Goal: Information Seeking & Learning: Learn about a topic

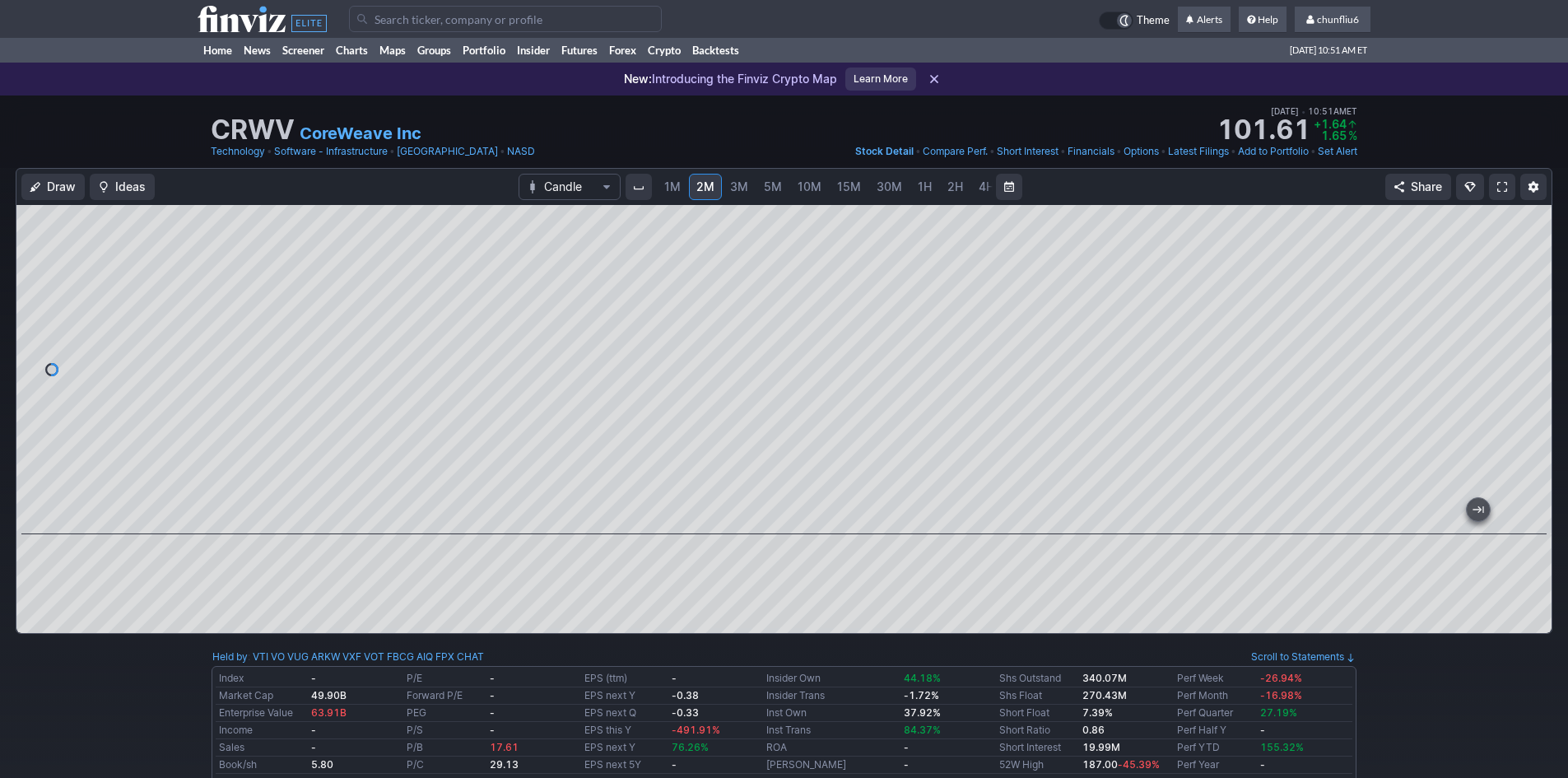
drag, startPoint x: 1534, startPoint y: 290, endPoint x: 1535, endPoint y: 317, distance: 27.0
click at [1535, 317] on div at bounding box center [1534, 365] width 34 height 288
drag, startPoint x: 1293, startPoint y: 519, endPoint x: 1580, endPoint y: 454, distance: 294.3
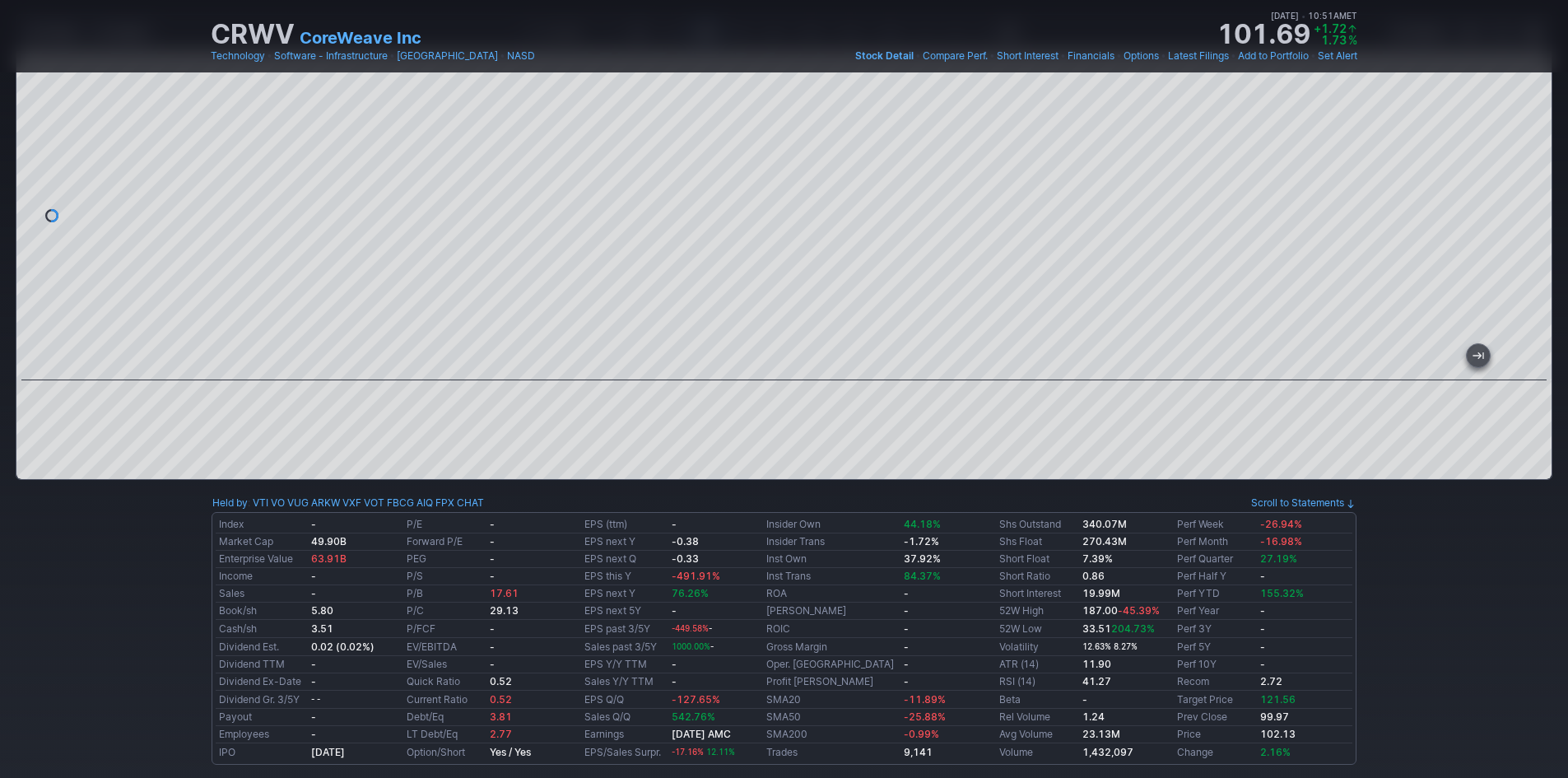
scroll to position [165, 0]
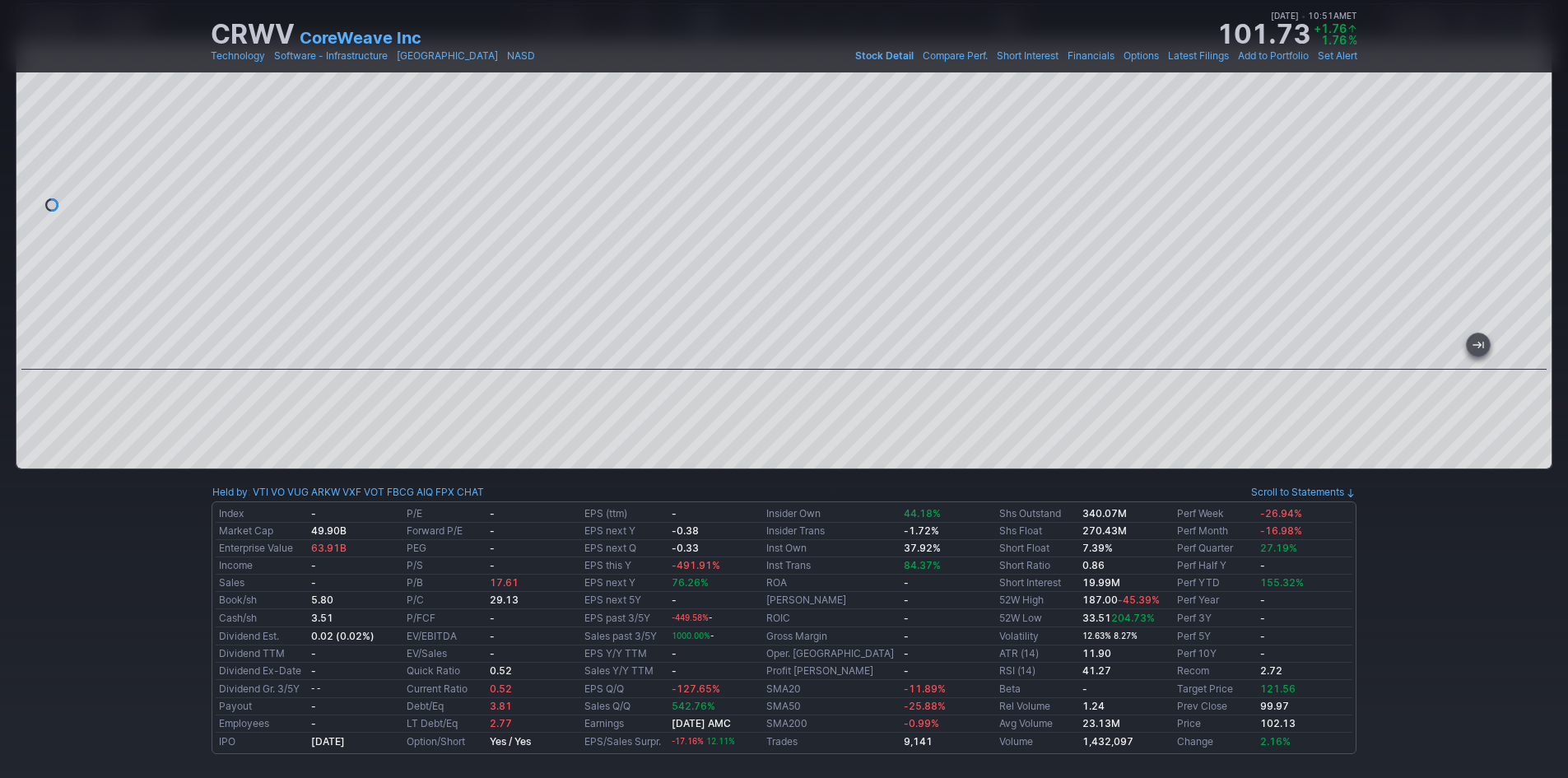
drag, startPoint x: 1263, startPoint y: 353, endPoint x: 1580, endPoint y: 346, distance: 317.1
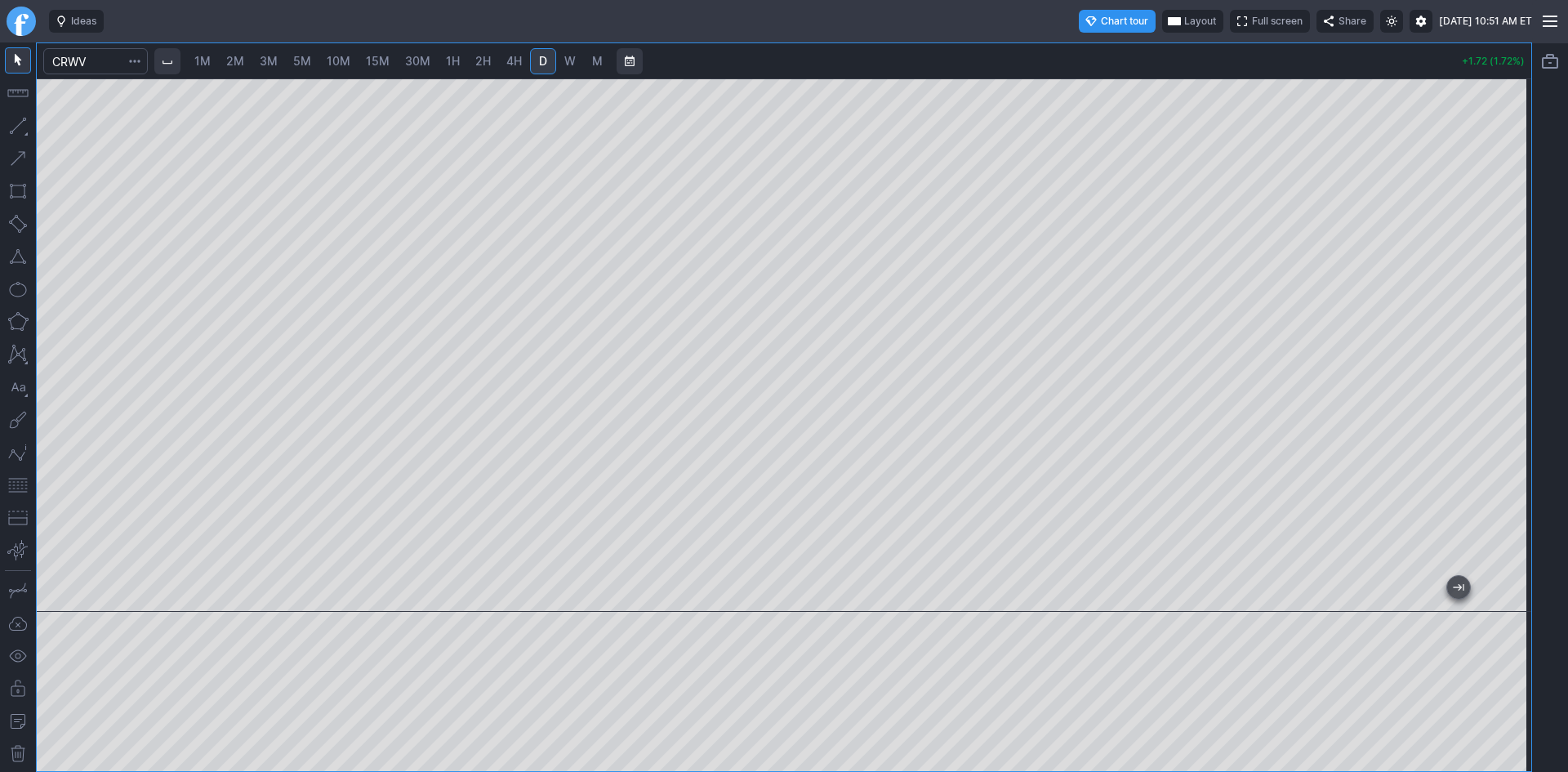
click at [203, 61] on span "1M" at bounding box center [202, 61] width 16 height 14
drag, startPoint x: 1508, startPoint y: 161, endPoint x: 1501, endPoint y: 272, distance: 111.2
click at [1501, 272] on div at bounding box center [1513, 341] width 34 height 493
click at [230, 57] on span "2M" at bounding box center [235, 61] width 18 height 14
drag, startPoint x: 1521, startPoint y: 147, endPoint x: 1516, endPoint y: 252, distance: 105.1
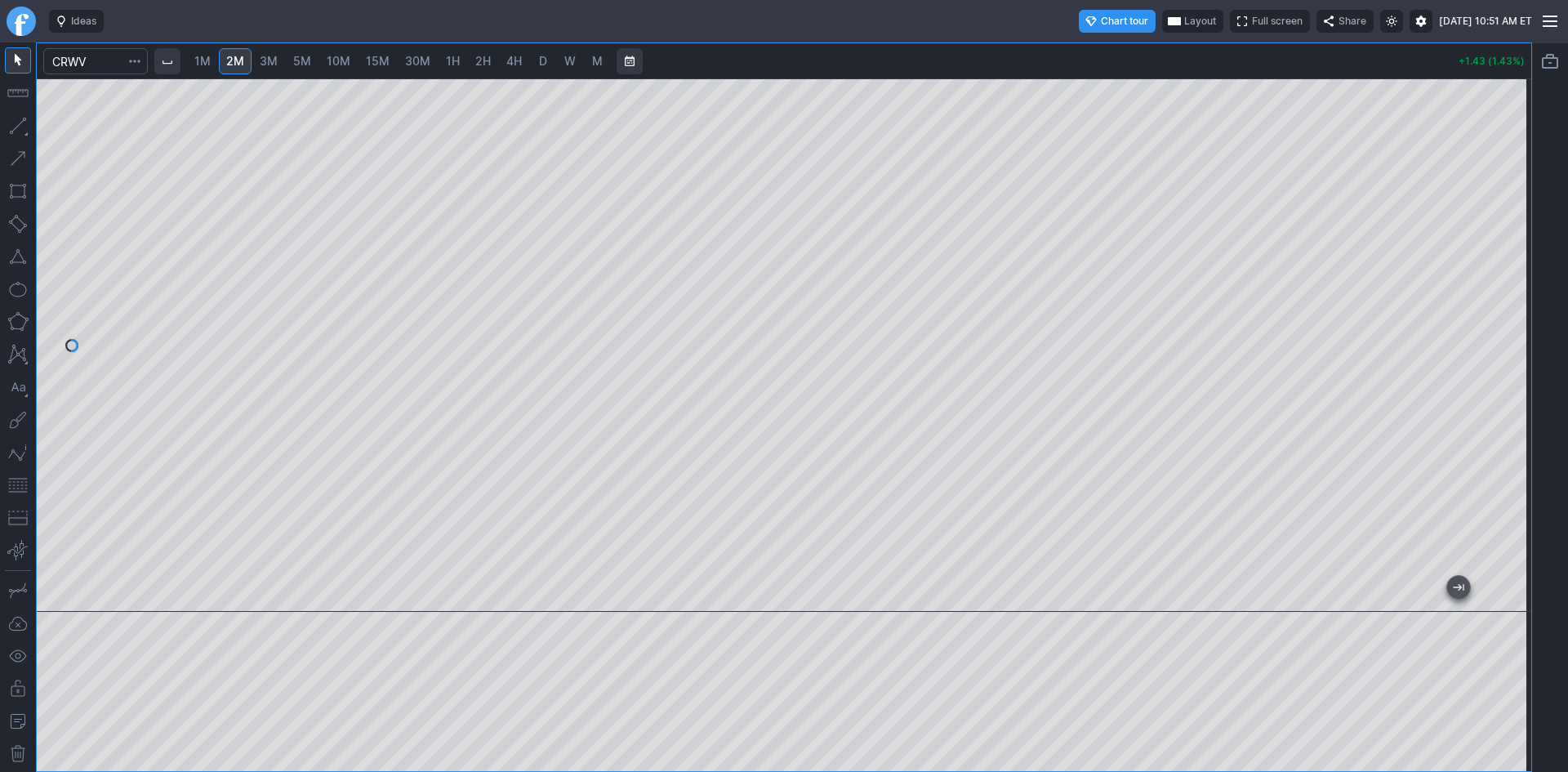
click at [1516, 252] on div at bounding box center [1513, 341] width 34 height 493
drag, startPoint x: 1517, startPoint y: 210, endPoint x: 1506, endPoint y: 252, distance: 43.4
click at [1506, 252] on div at bounding box center [1513, 341] width 34 height 493
drag, startPoint x: 1508, startPoint y: 252, endPoint x: 1498, endPoint y: 293, distance: 42.2
click at [1506, 293] on div at bounding box center [1513, 341] width 34 height 493
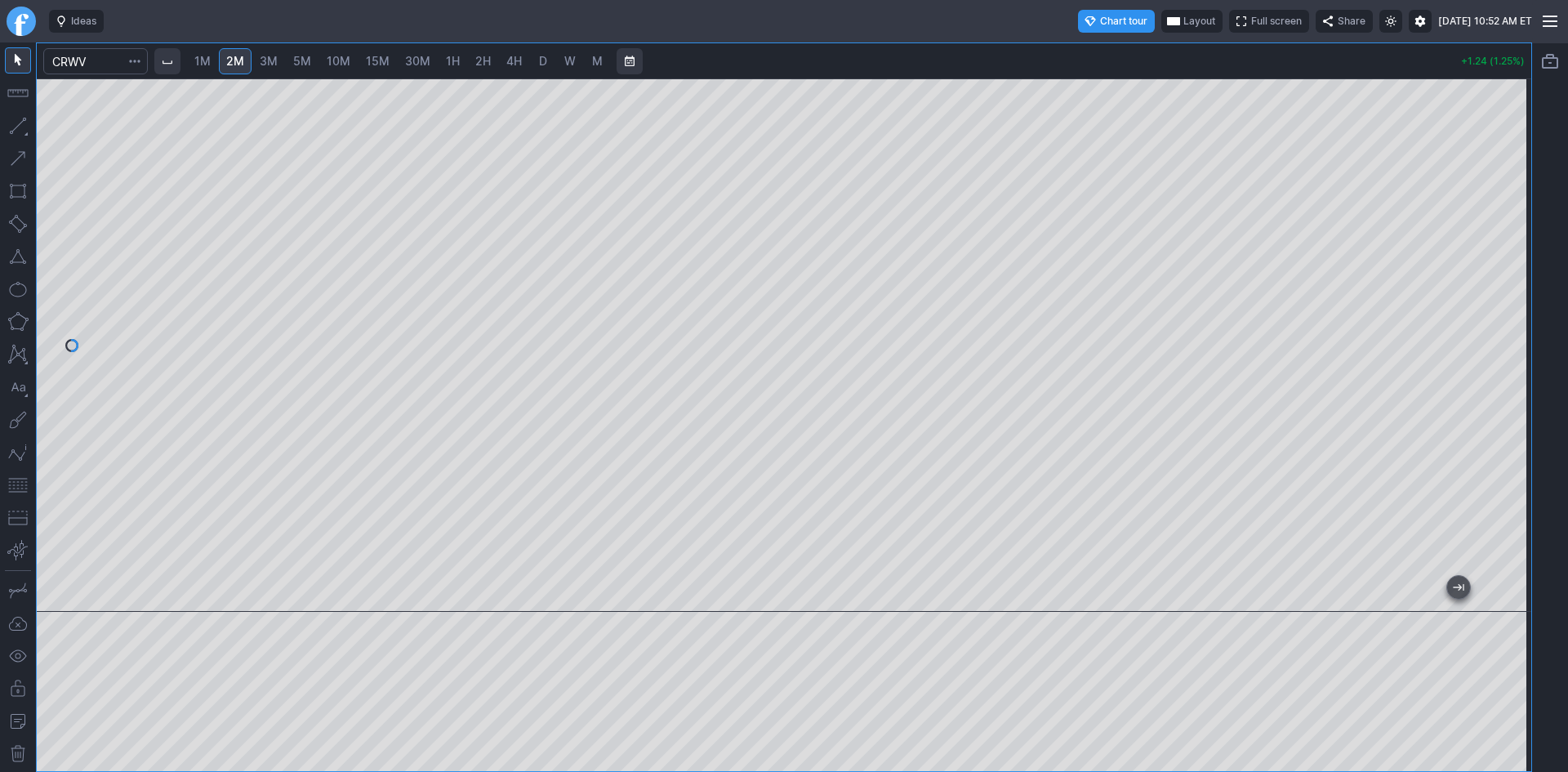
click at [20, 486] on button "button" at bounding box center [17, 485] width 26 height 26
drag, startPoint x: 1517, startPoint y: 270, endPoint x: 1518, endPoint y: 230, distance: 40.0
click at [1518, 230] on div at bounding box center [1513, 341] width 34 height 493
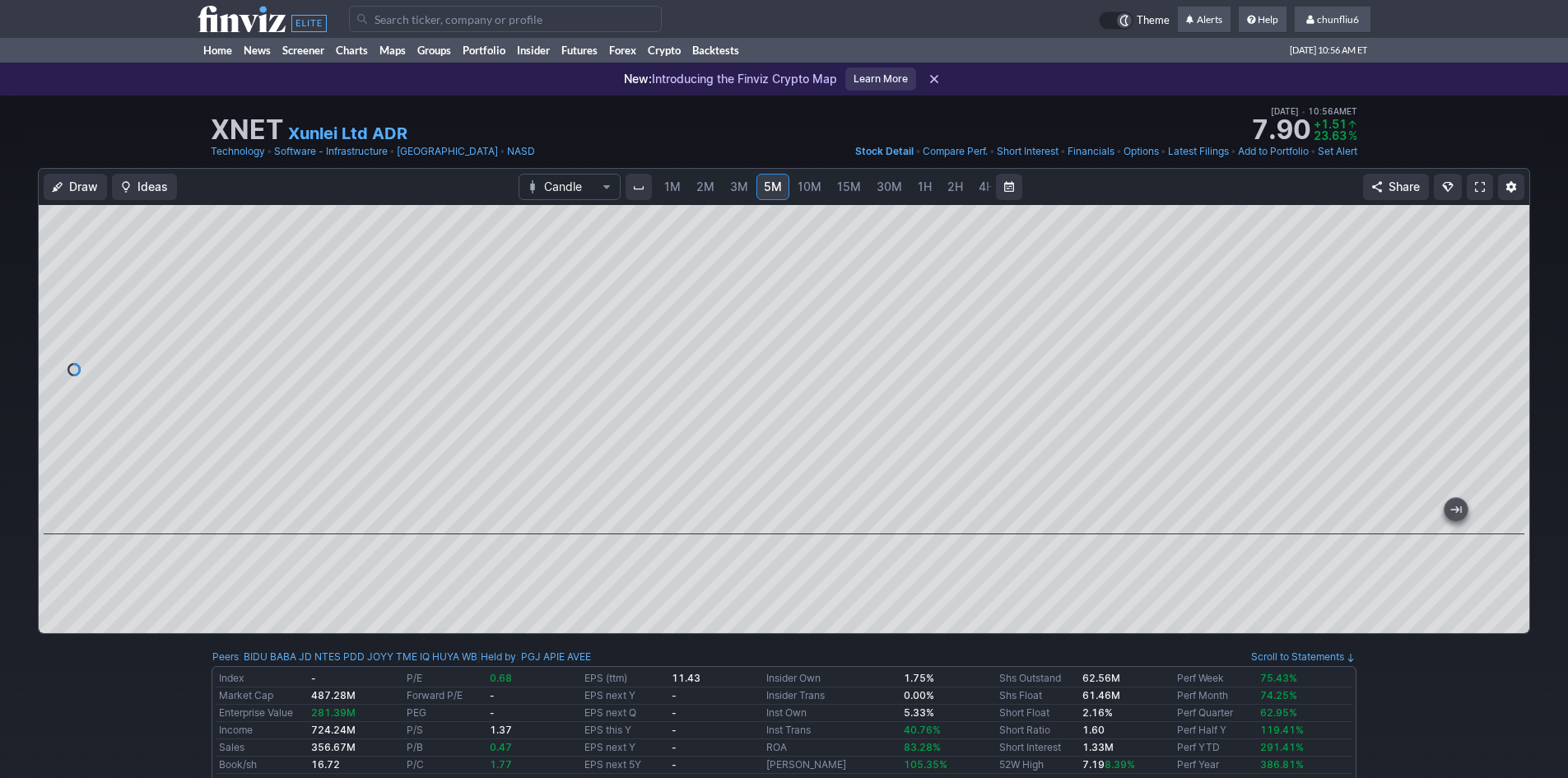
click at [708, 186] on span "2M" at bounding box center [705, 186] width 19 height 14
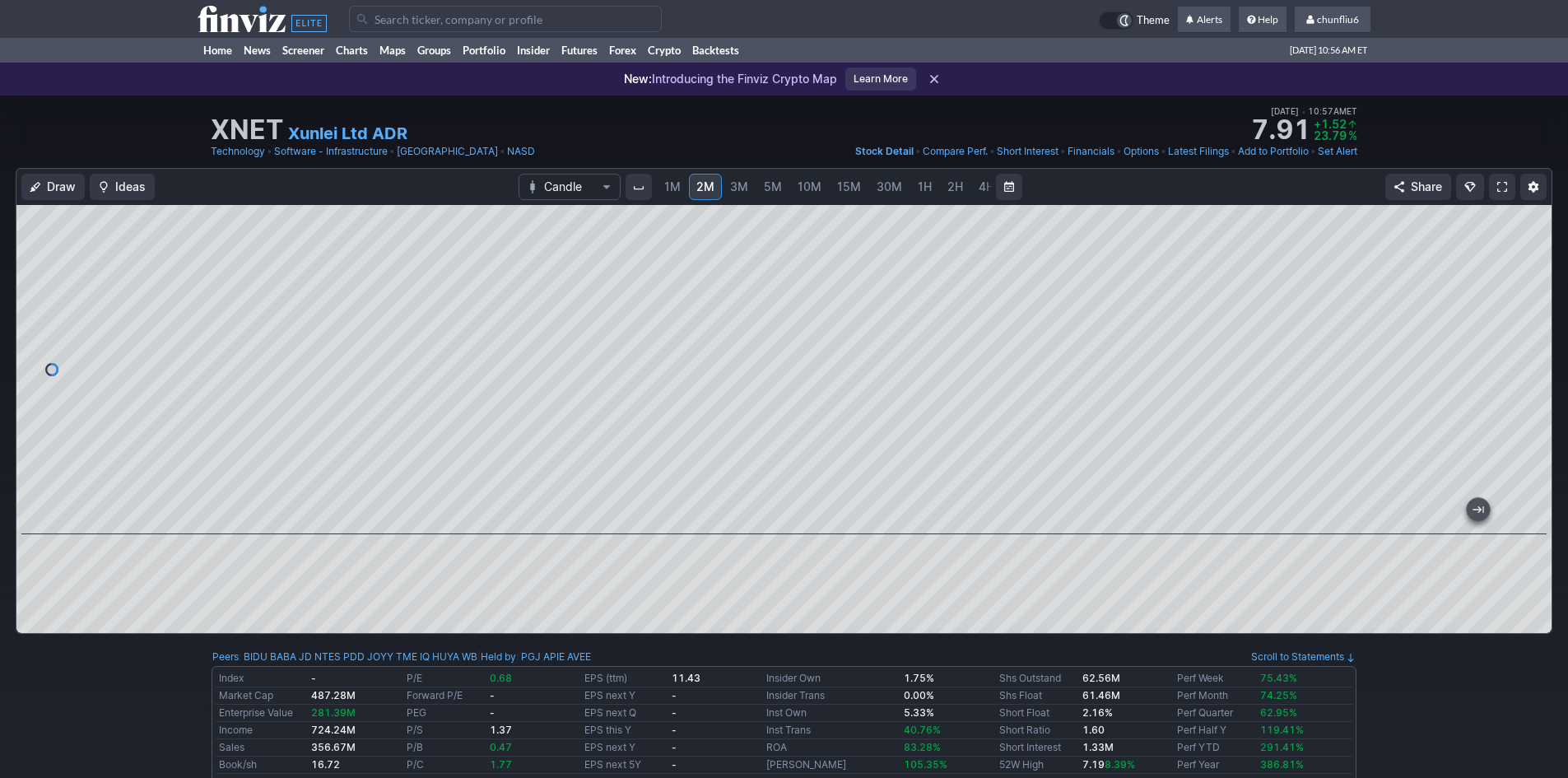
click at [1492, 186] on link at bounding box center [1502, 186] width 26 height 26
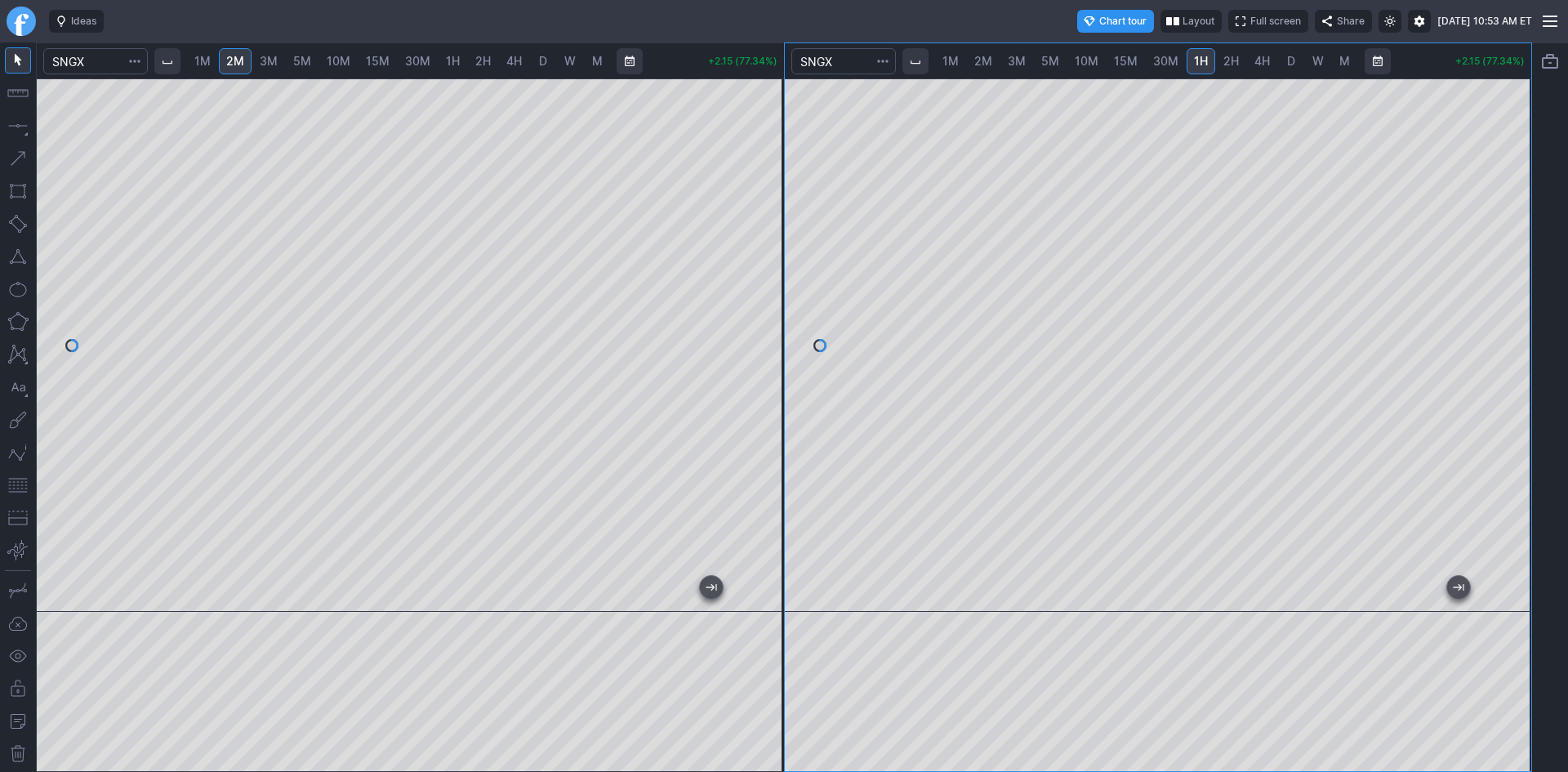
drag, startPoint x: 769, startPoint y: 182, endPoint x: 767, endPoint y: 209, distance: 27.1
click at [766, 209] on div at bounding box center [766, 341] width 34 height 493
click at [763, 254] on div at bounding box center [766, 341] width 34 height 493
drag, startPoint x: 766, startPoint y: 245, endPoint x: 762, endPoint y: 288, distance: 43.2
click at [762, 288] on div at bounding box center [766, 341] width 34 height 493
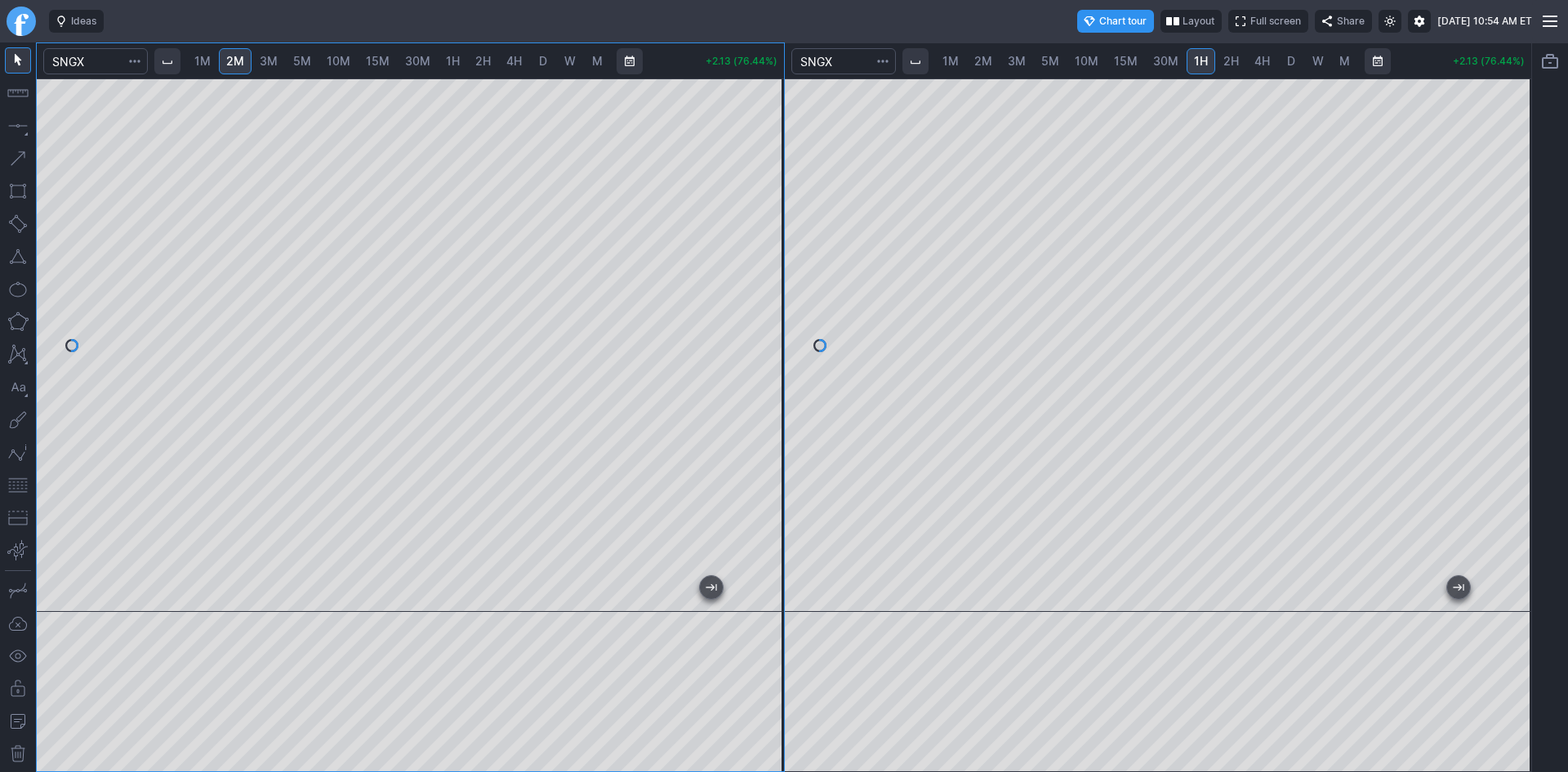
drag, startPoint x: 1513, startPoint y: 275, endPoint x: 1501, endPoint y: 346, distance: 72.0
click at [1501, 346] on div at bounding box center [1513, 341] width 34 height 493
click at [1292, 60] on span "D" at bounding box center [1291, 61] width 8 height 14
click at [1473, 365] on div at bounding box center [1157, 345] width 747 height 533
click at [1047, 488] on div at bounding box center [1157, 345] width 747 height 533
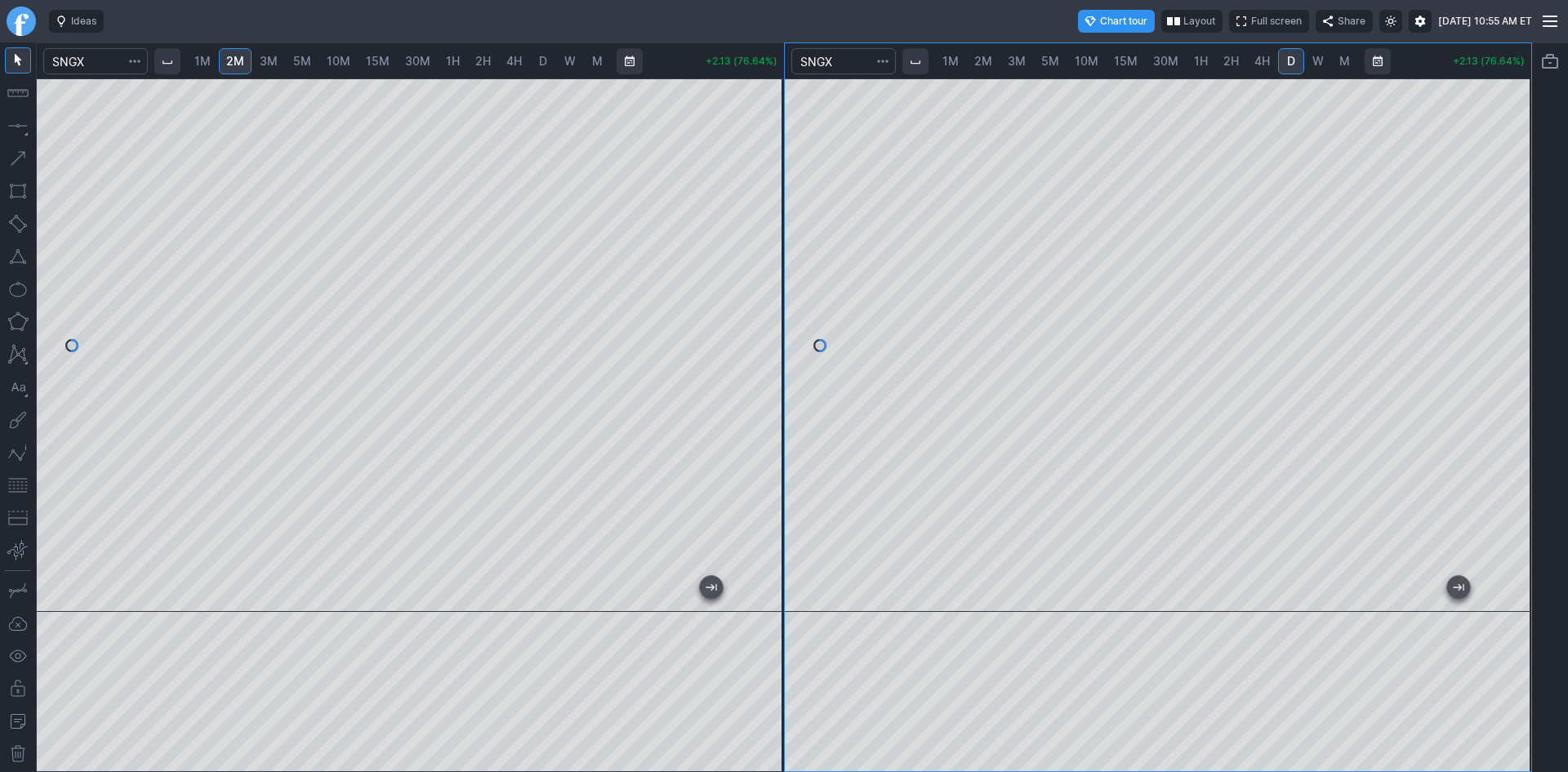
click at [1194, 61] on span "1H" at bounding box center [1201, 61] width 14 height 14
drag, startPoint x: 1522, startPoint y: 165, endPoint x: 1500, endPoint y: 225, distance: 63.9
click at [1500, 225] on div at bounding box center [1513, 341] width 34 height 493
click at [18, 485] on button "button" at bounding box center [17, 485] width 26 height 26
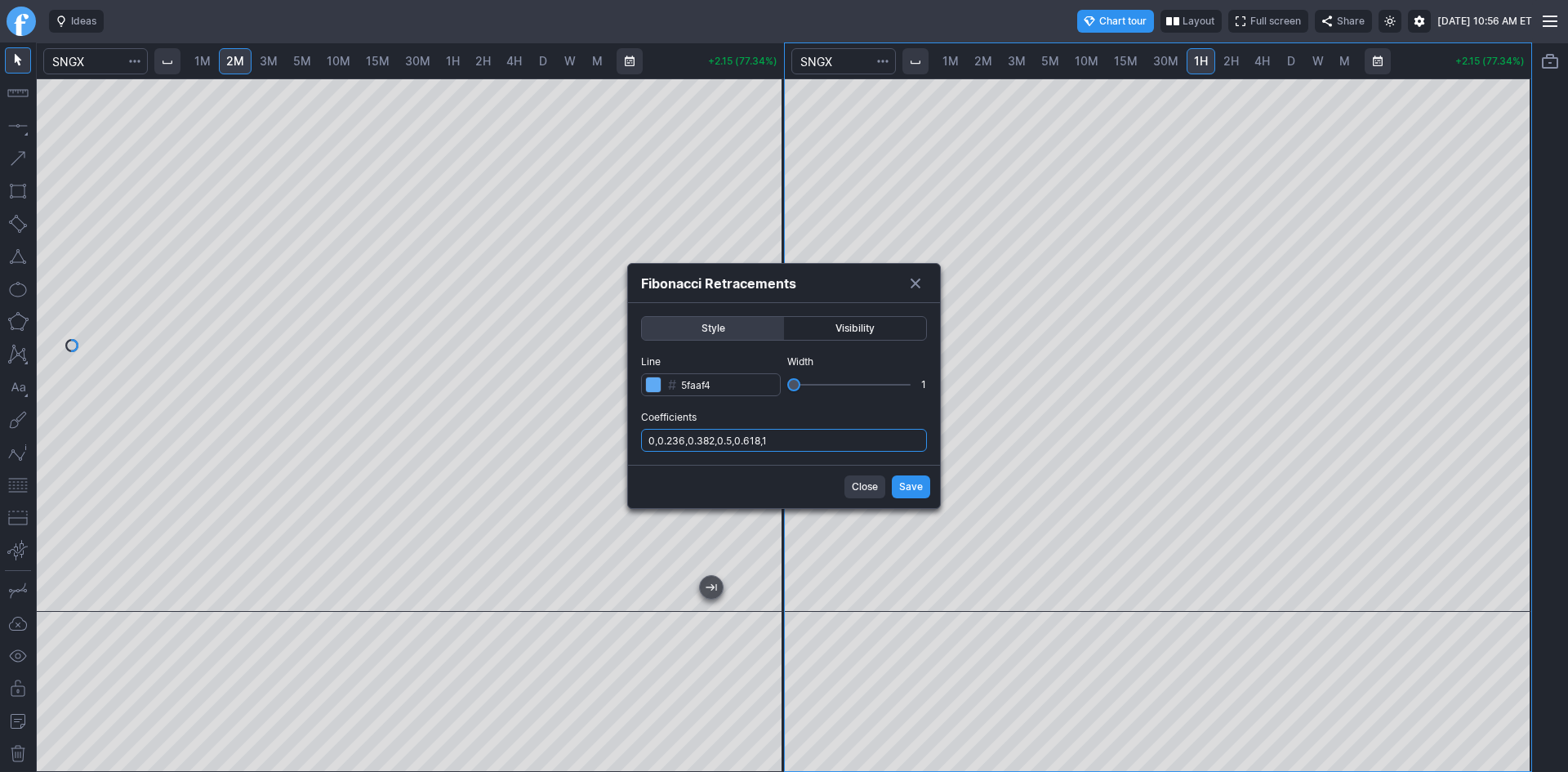
click at [806, 443] on input "0,0.236,0.382,0.5,0.618,1" at bounding box center [784, 441] width 286 height 23
type input "0,0.236,0.382,0.5,0.618,1,.786"
click at [910, 489] on span "Save" at bounding box center [911, 486] width 24 height 16
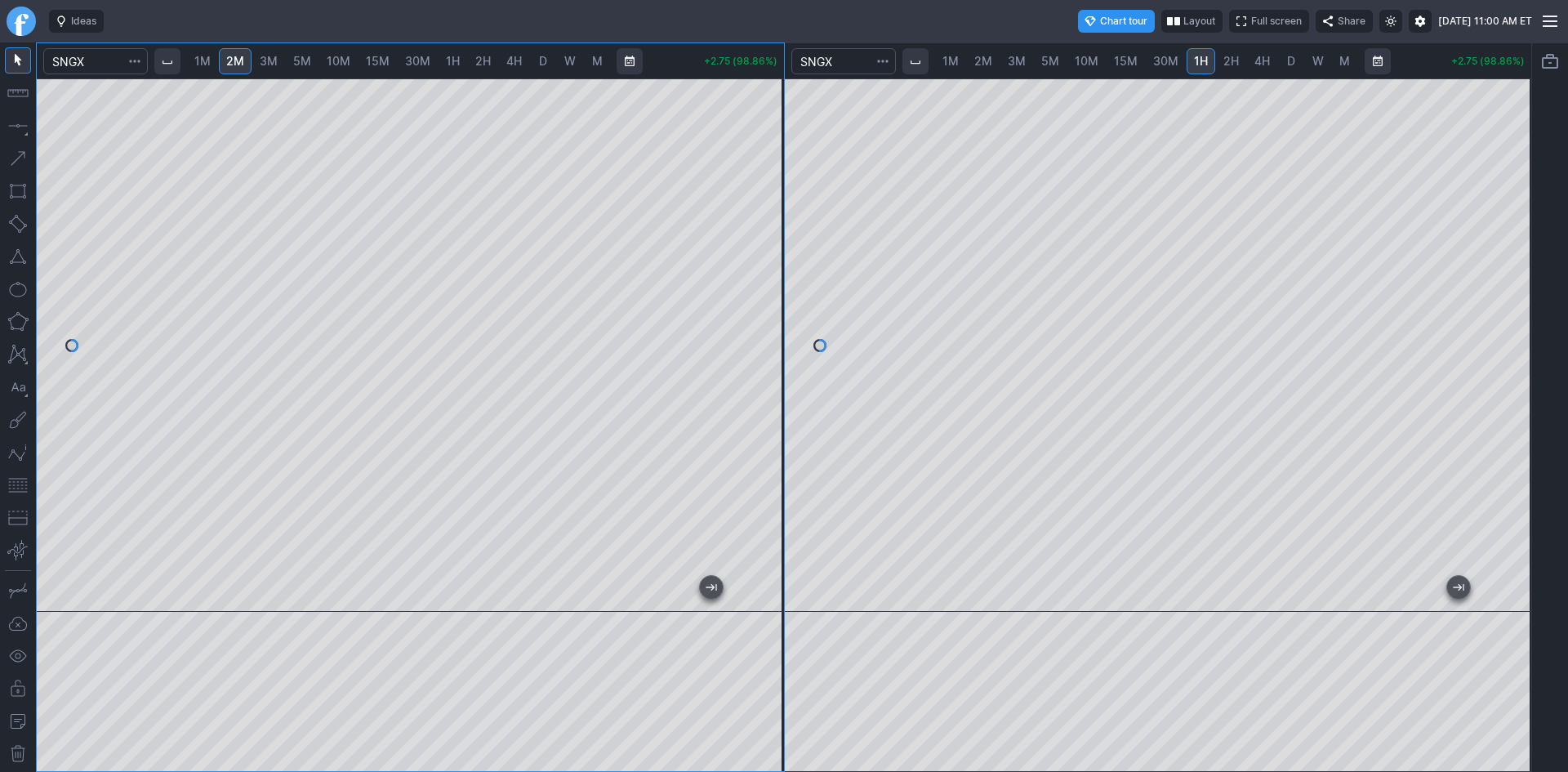
click at [773, 221] on div at bounding box center [766, 341] width 34 height 493
drag, startPoint x: 773, startPoint y: 190, endPoint x: 756, endPoint y: 266, distance: 77.9
click at [771, 256] on div at bounding box center [766, 341] width 34 height 493
click at [1526, 358] on div at bounding box center [1513, 341] width 34 height 493
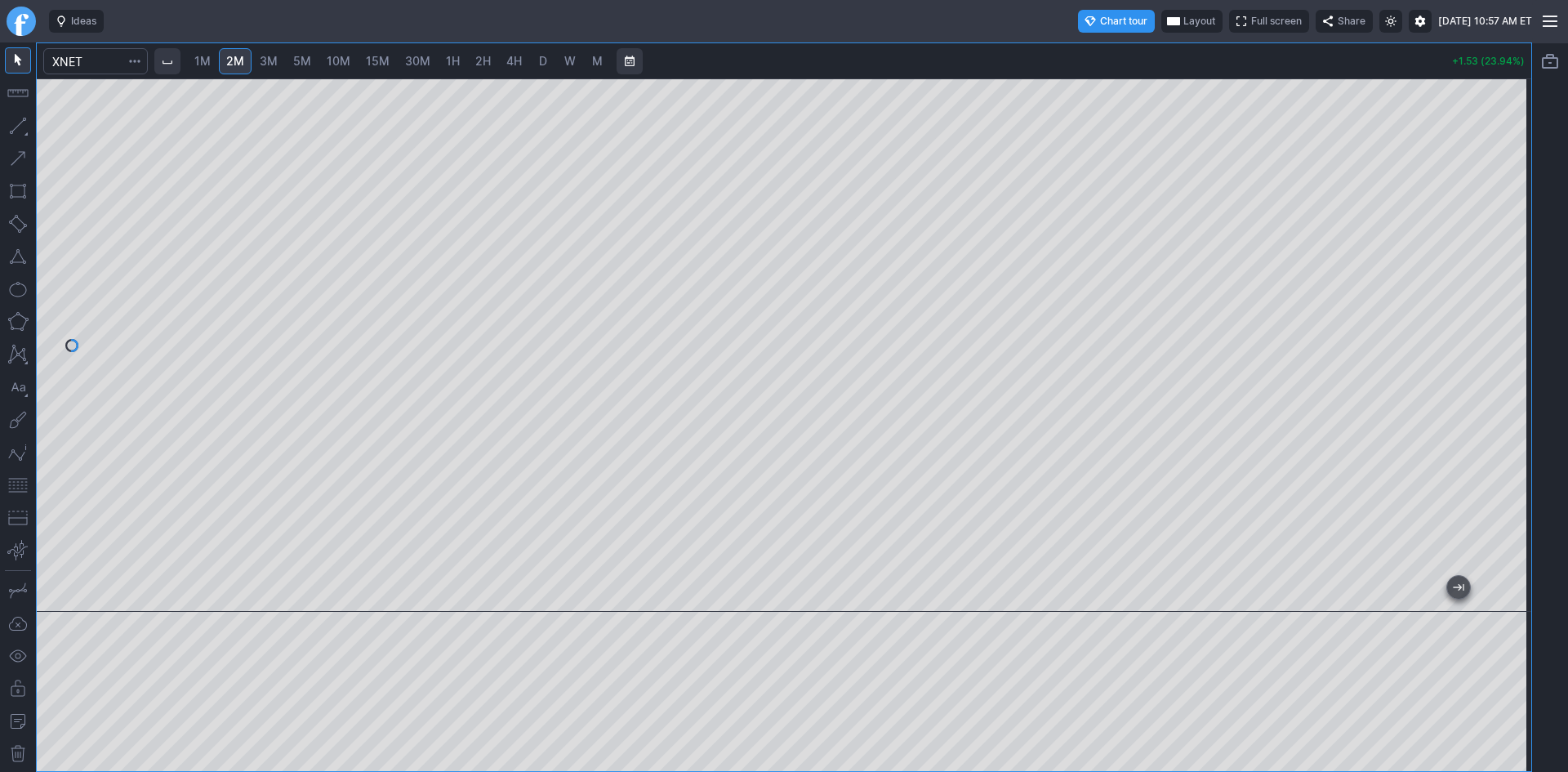
drag, startPoint x: 1528, startPoint y: 181, endPoint x: 1503, endPoint y: 264, distance: 86.7
click at [1510, 262] on div at bounding box center [1513, 341] width 34 height 493
click at [16, 480] on button "button" at bounding box center [17, 485] width 26 height 26
drag, startPoint x: 1511, startPoint y: 169, endPoint x: 1504, endPoint y: 205, distance: 36.7
click at [1508, 205] on div at bounding box center [1513, 341] width 34 height 493
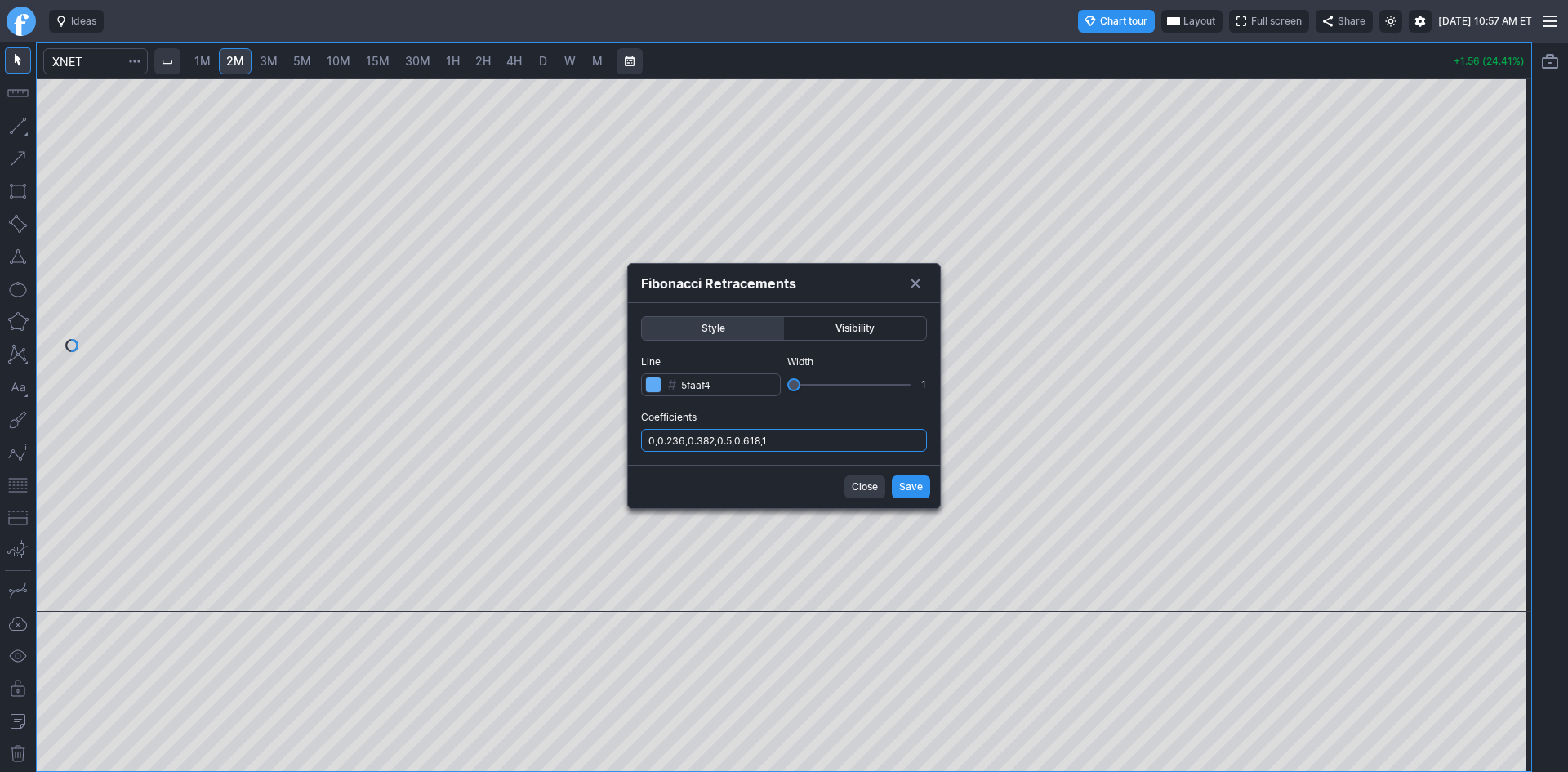
click at [879, 442] on input "0,0.236,0.382,0.5,0.618,1" at bounding box center [784, 441] width 286 height 23
type input "0,0.236,0.382,0.5,0.618,1,.786"
click at [898, 487] on button "Save" at bounding box center [911, 487] width 39 height 23
click at [630, 296] on div "Fibonacci Retracements" at bounding box center [784, 283] width 312 height 40
click at [920, 483] on span "Save" at bounding box center [911, 486] width 24 height 16
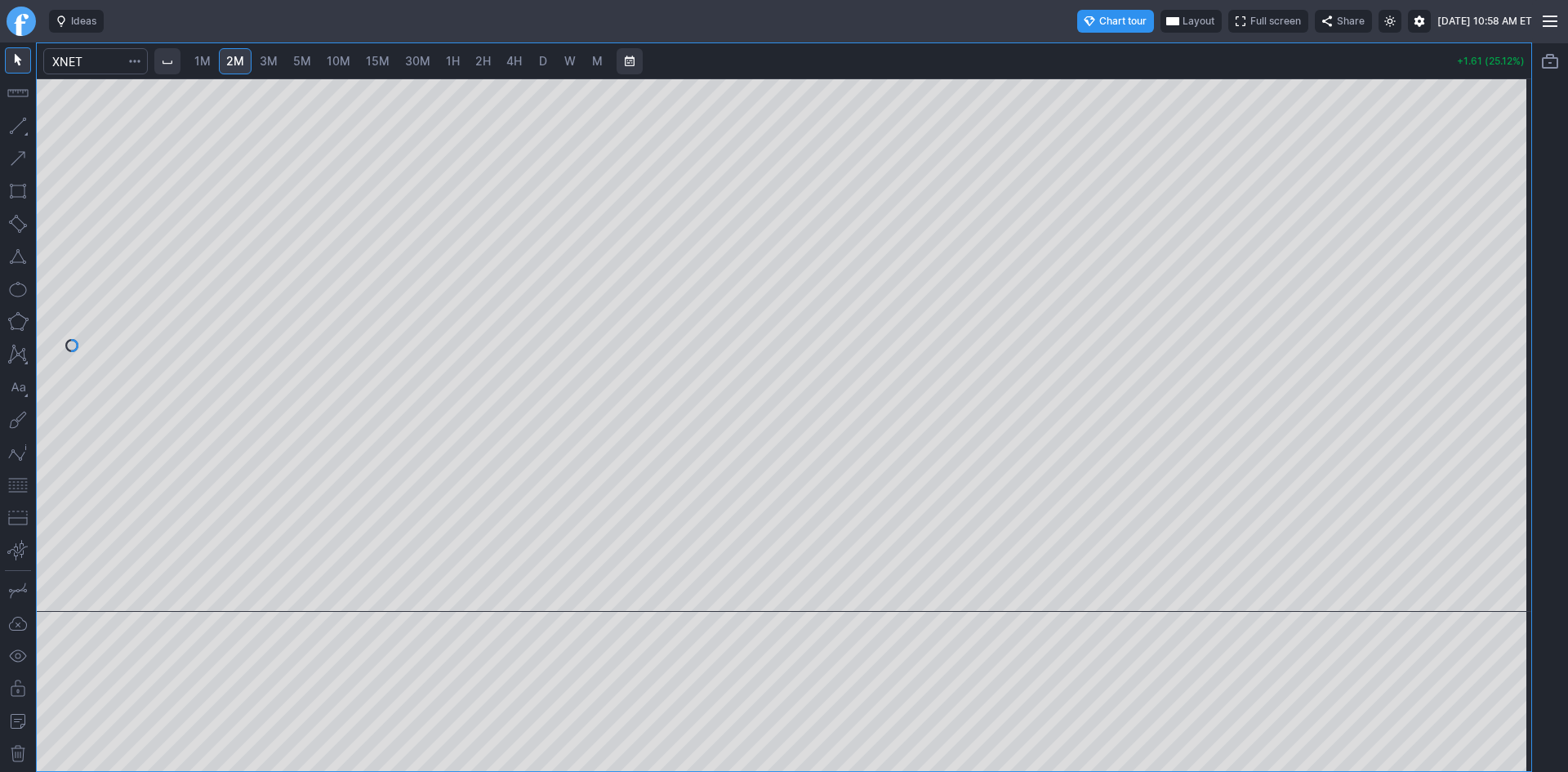
click at [1183, 16] on span "Layout" at bounding box center [1198, 21] width 32 height 16
click at [1110, 52] on button "Layout" at bounding box center [1117, 53] width 23 height 23
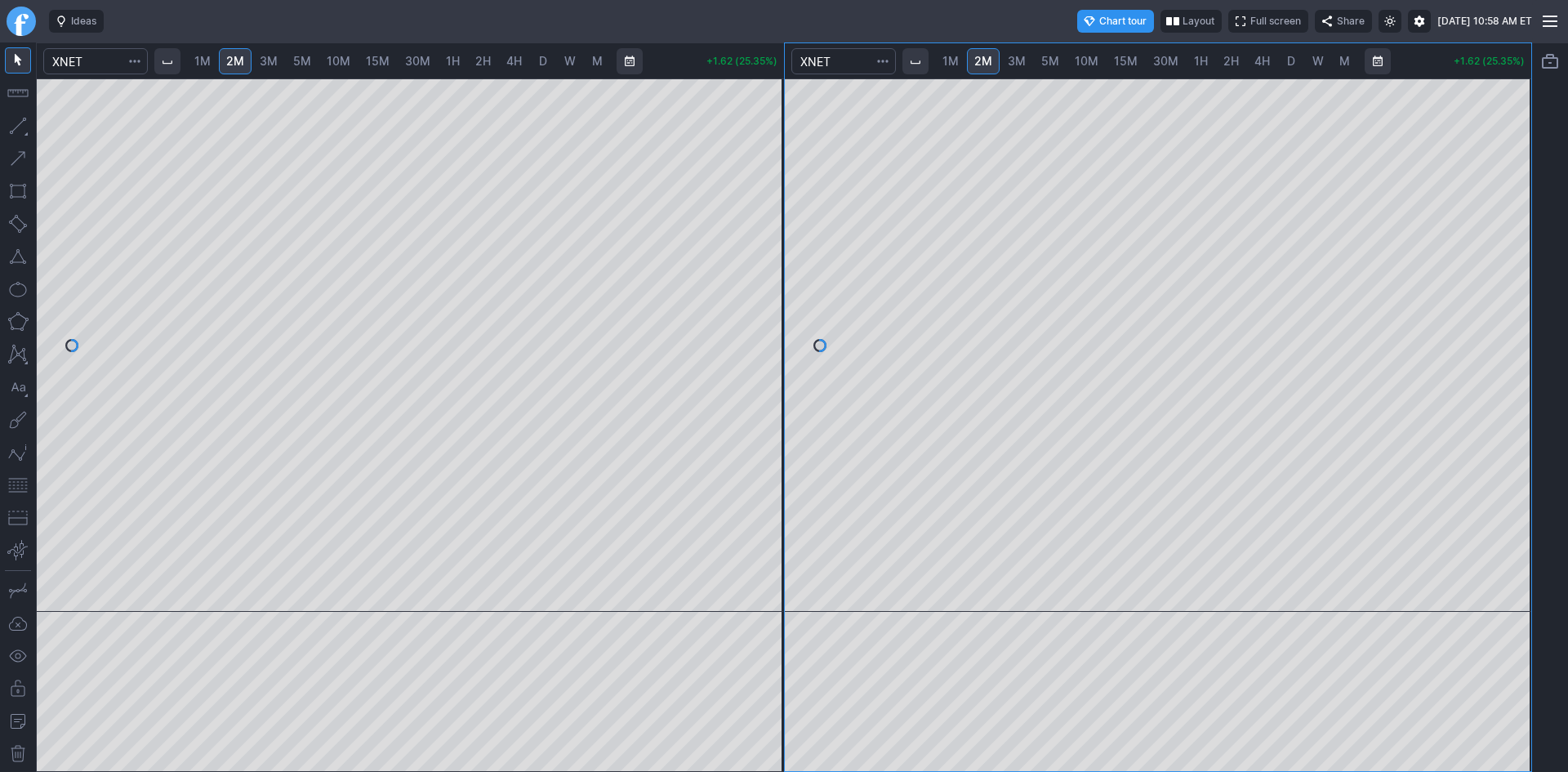
click at [1050, 61] on span "5M" at bounding box center [1050, 61] width 18 height 14
click at [1083, 59] on span "10M" at bounding box center [1086, 61] width 24 height 14
click at [1043, 57] on span "5M" at bounding box center [1050, 61] width 18 height 14
drag, startPoint x: 1511, startPoint y: 256, endPoint x: 1501, endPoint y: 309, distance: 53.9
click at [1501, 309] on div at bounding box center [1513, 341] width 34 height 493
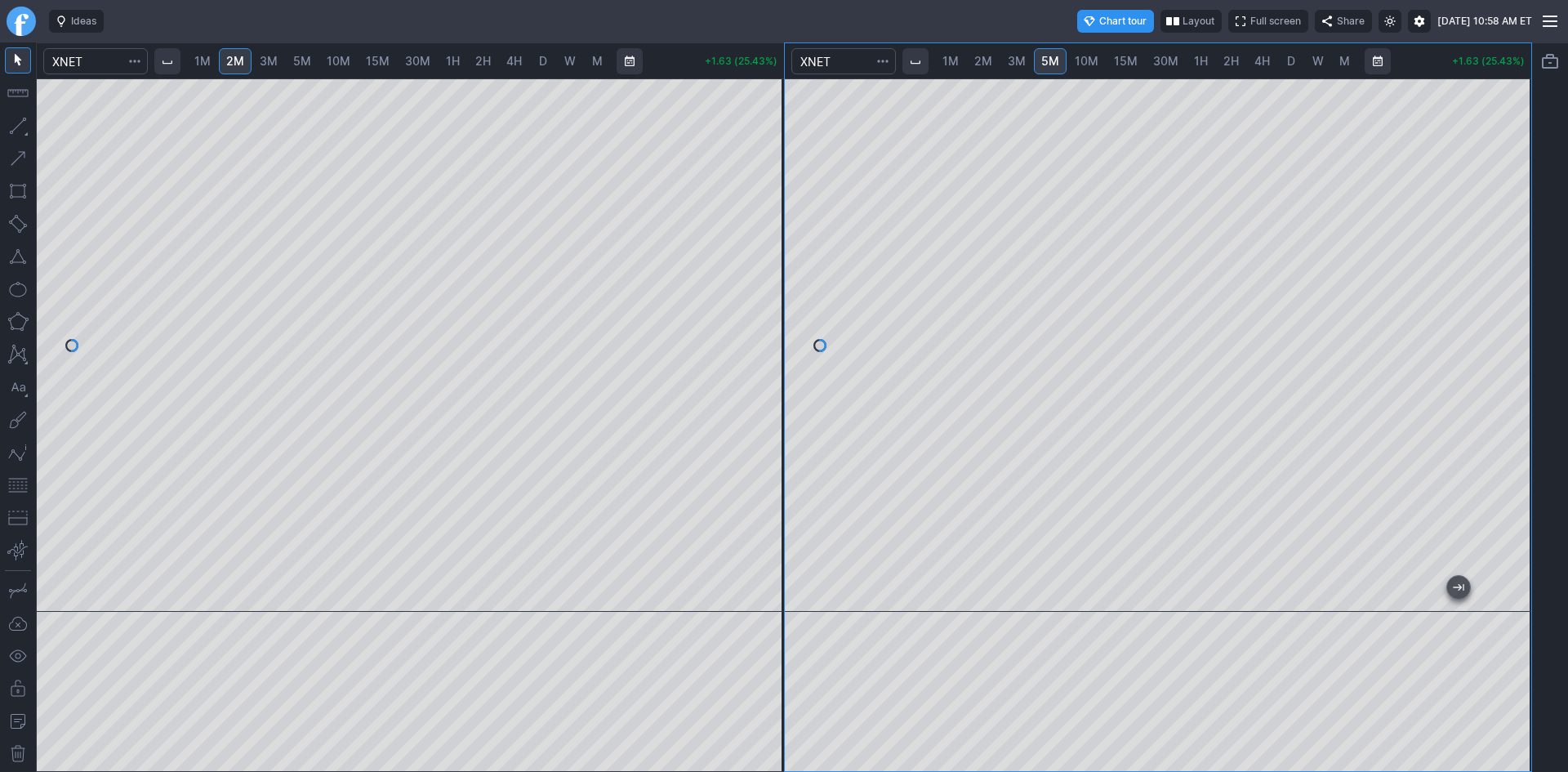
click at [1097, 61] on span "10M" at bounding box center [1086, 61] width 24 height 14
drag, startPoint x: 1531, startPoint y: 267, endPoint x: 1518, endPoint y: 323, distance: 57.5
click at [1518, 354] on div "1M 2M 3M 5M 10M 15M 30M 1H 2H 4H D W M +1.61 (25.20%) 1M 2M 3M 5M 10M 15M 30M 1…" at bounding box center [784, 407] width 1496 height 729
drag, startPoint x: 1512, startPoint y: 289, endPoint x: 1501, endPoint y: 400, distance: 111.5
click at [1512, 409] on div at bounding box center [1513, 341] width 34 height 493
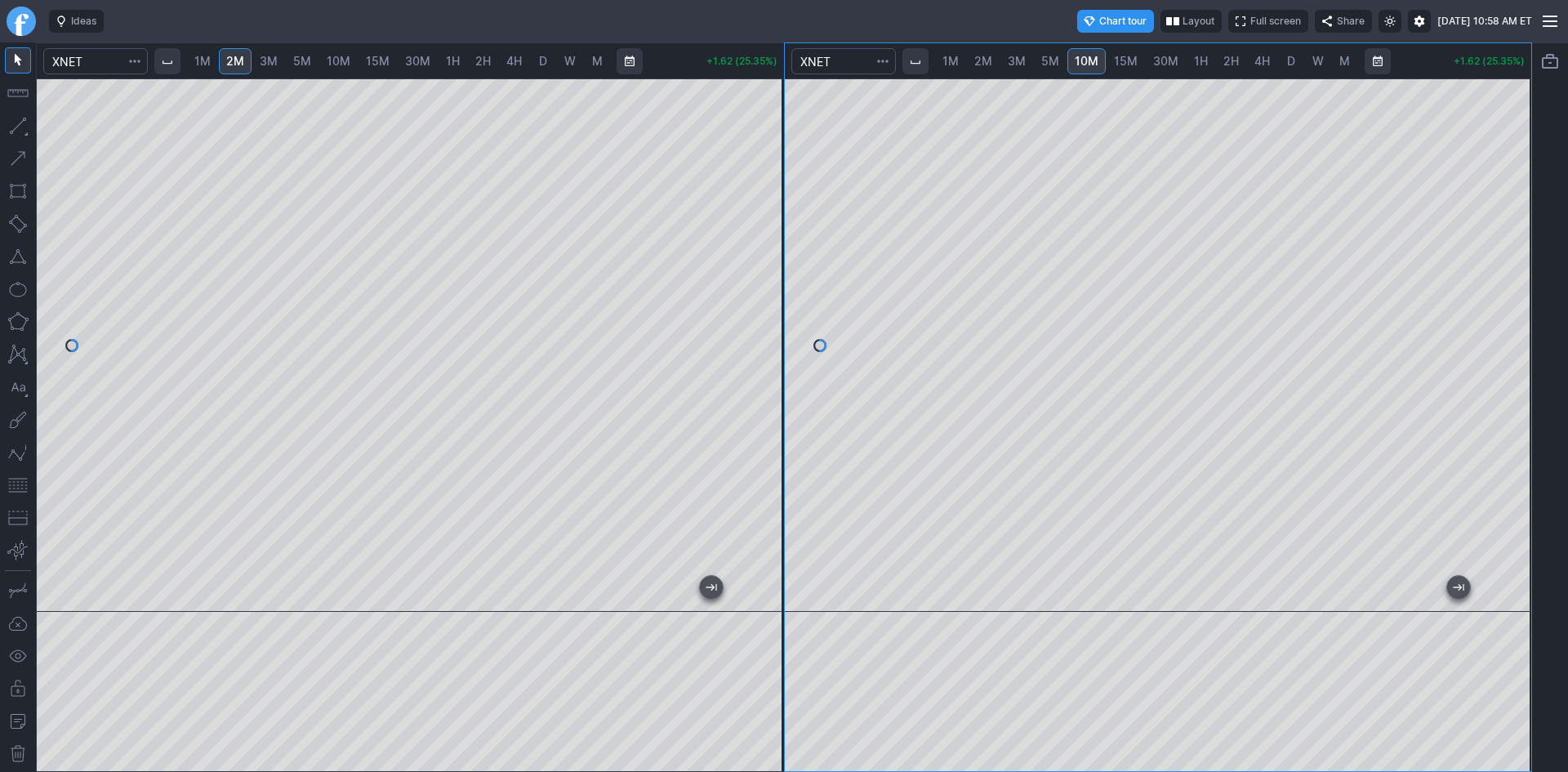
click at [14, 480] on button "button" at bounding box center [17, 485] width 26 height 26
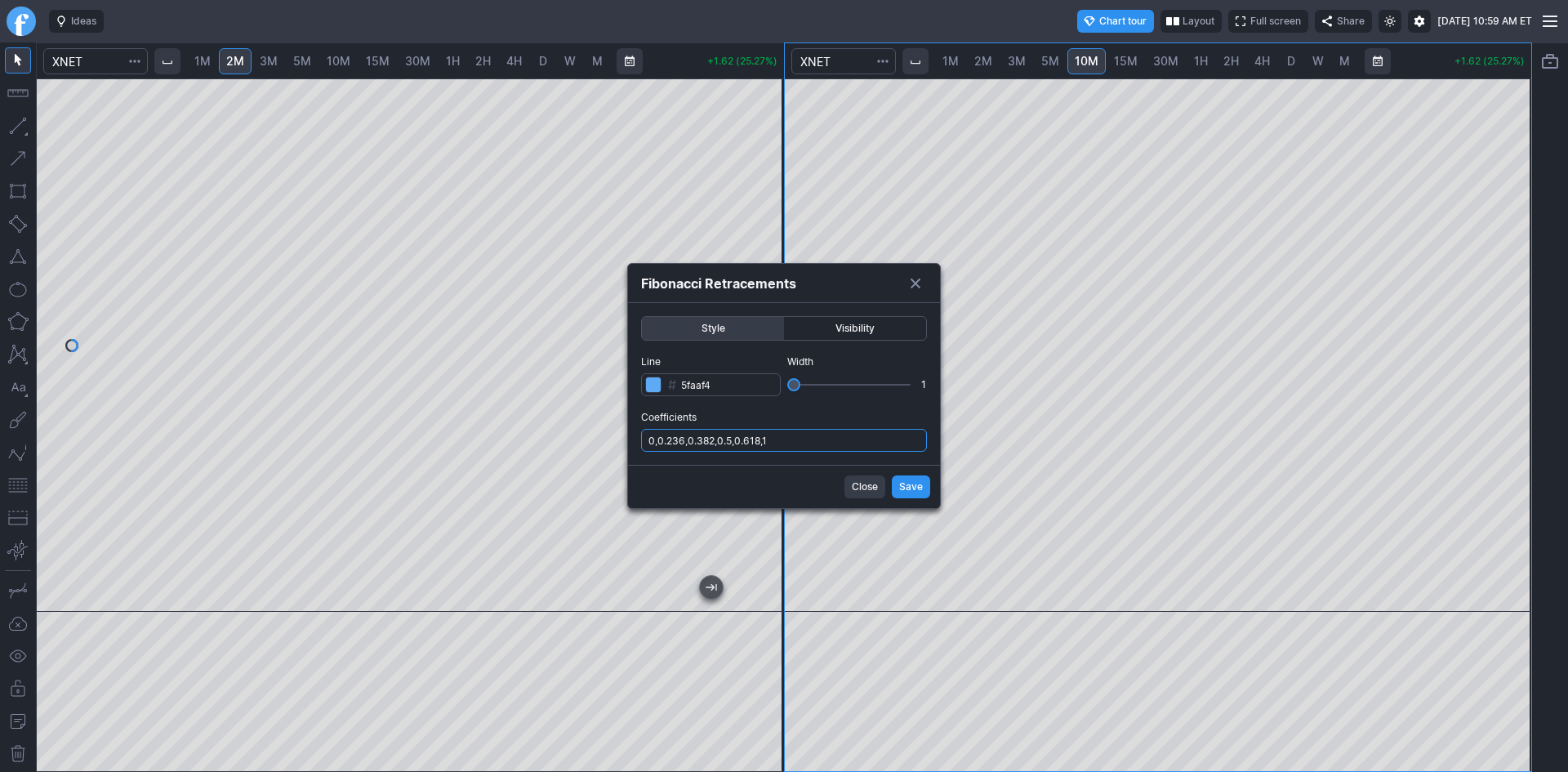
click at [857, 441] on input "0,0.236,0.382,0.5,0.618,1" at bounding box center [784, 441] width 286 height 23
type input "0,0.236,0.382,0.5,0.618,1,.786"
click at [903, 489] on span "Save" at bounding box center [911, 486] width 24 height 16
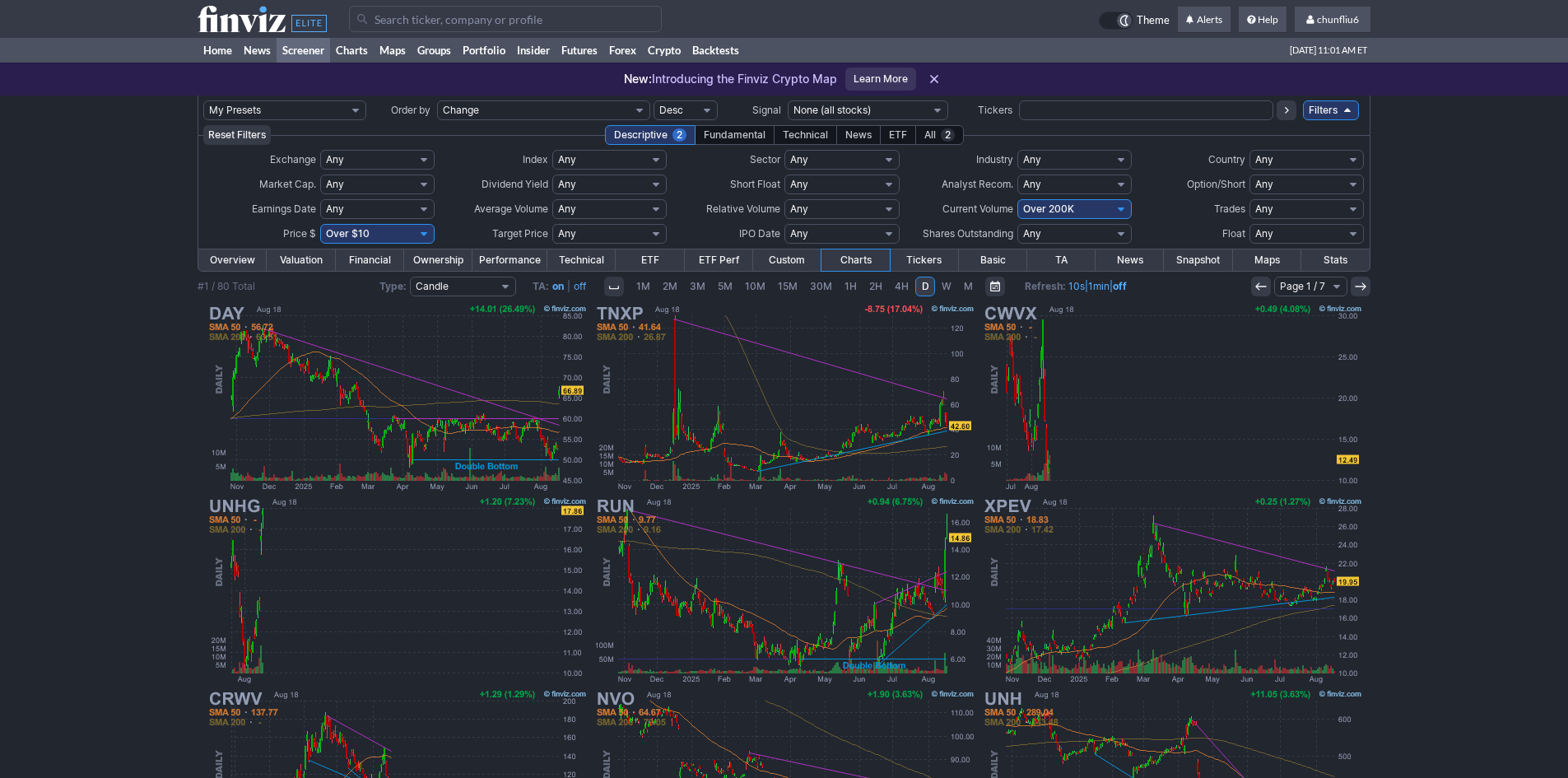
click at [1036, 209] on select "Any Under 50K Under 100K Under 500K Under 750K Under 1M Over 0 Over 50K Over 10…" at bounding box center [1074, 209] width 114 height 19
select select "o400"
click at [1018, 200] on select "Any Under 50K Under 100K Under 500K Under 750K Under 1M Over 0 Over 50K Over 10…" at bounding box center [1074, 209] width 114 height 19
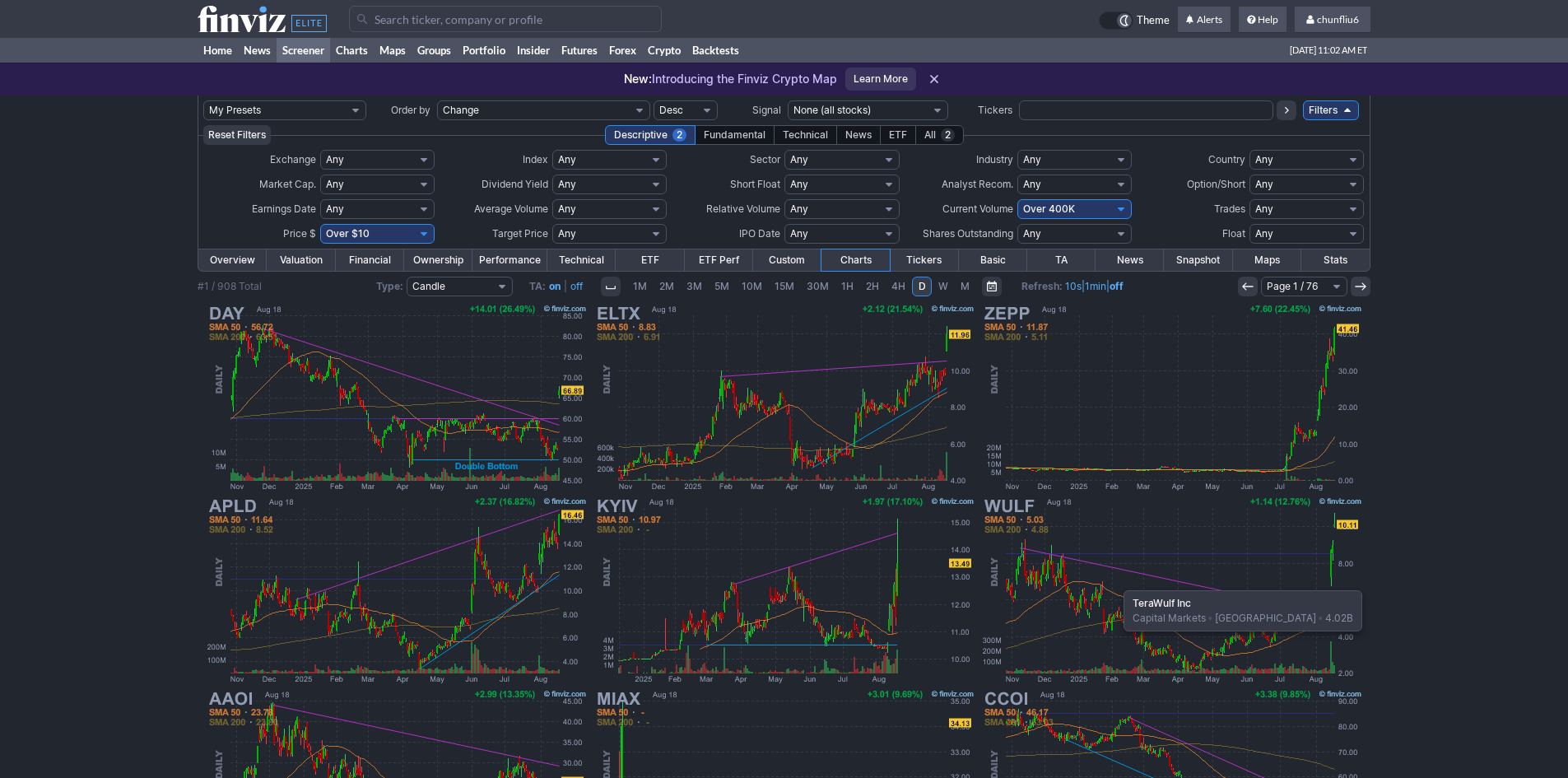
click at [1115, 582] on img at bounding box center [1173, 590] width 386 height 193
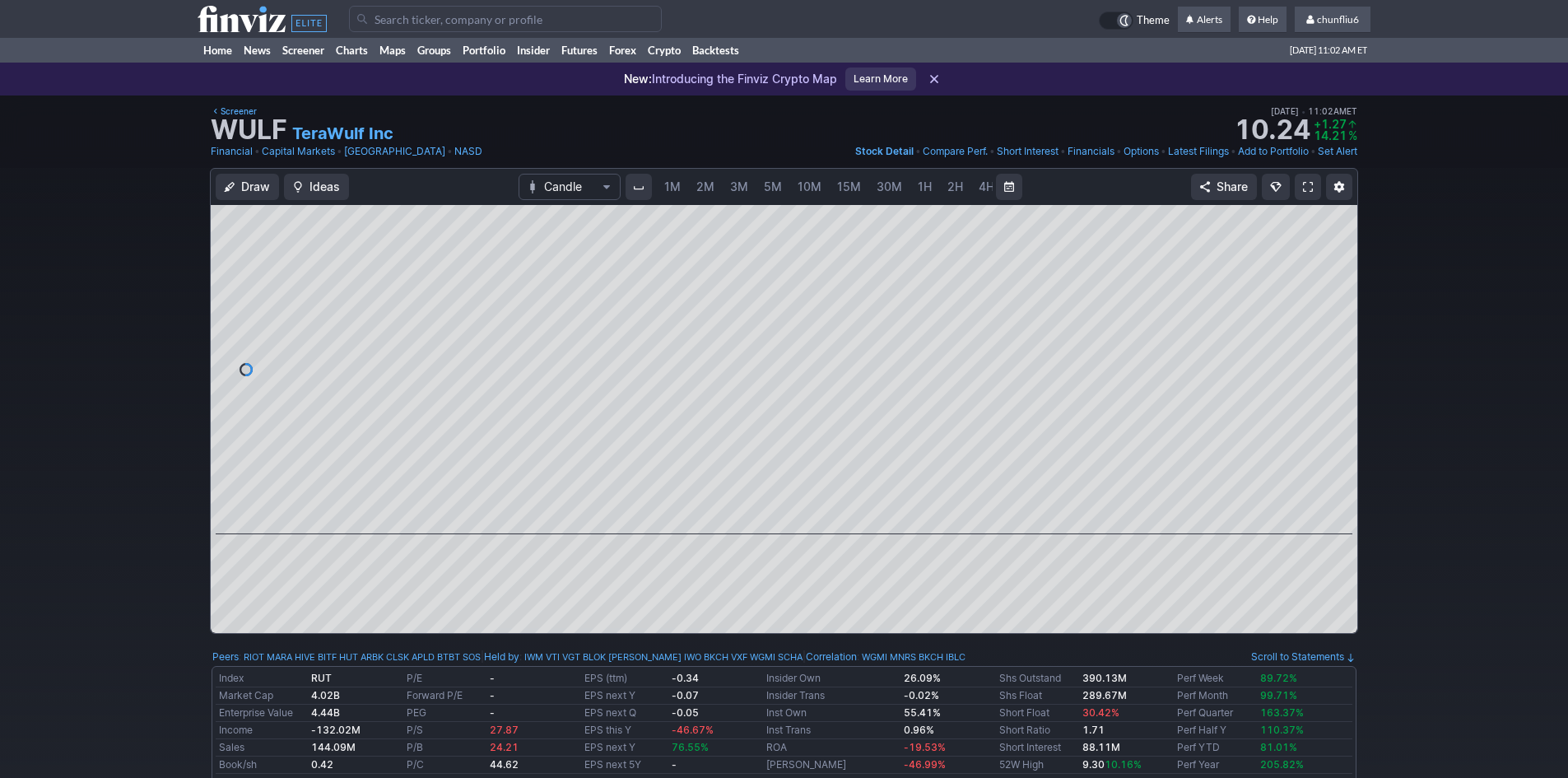
scroll to position [0, 89]
click at [678, 189] on span "5M" at bounding box center [684, 186] width 19 height 14
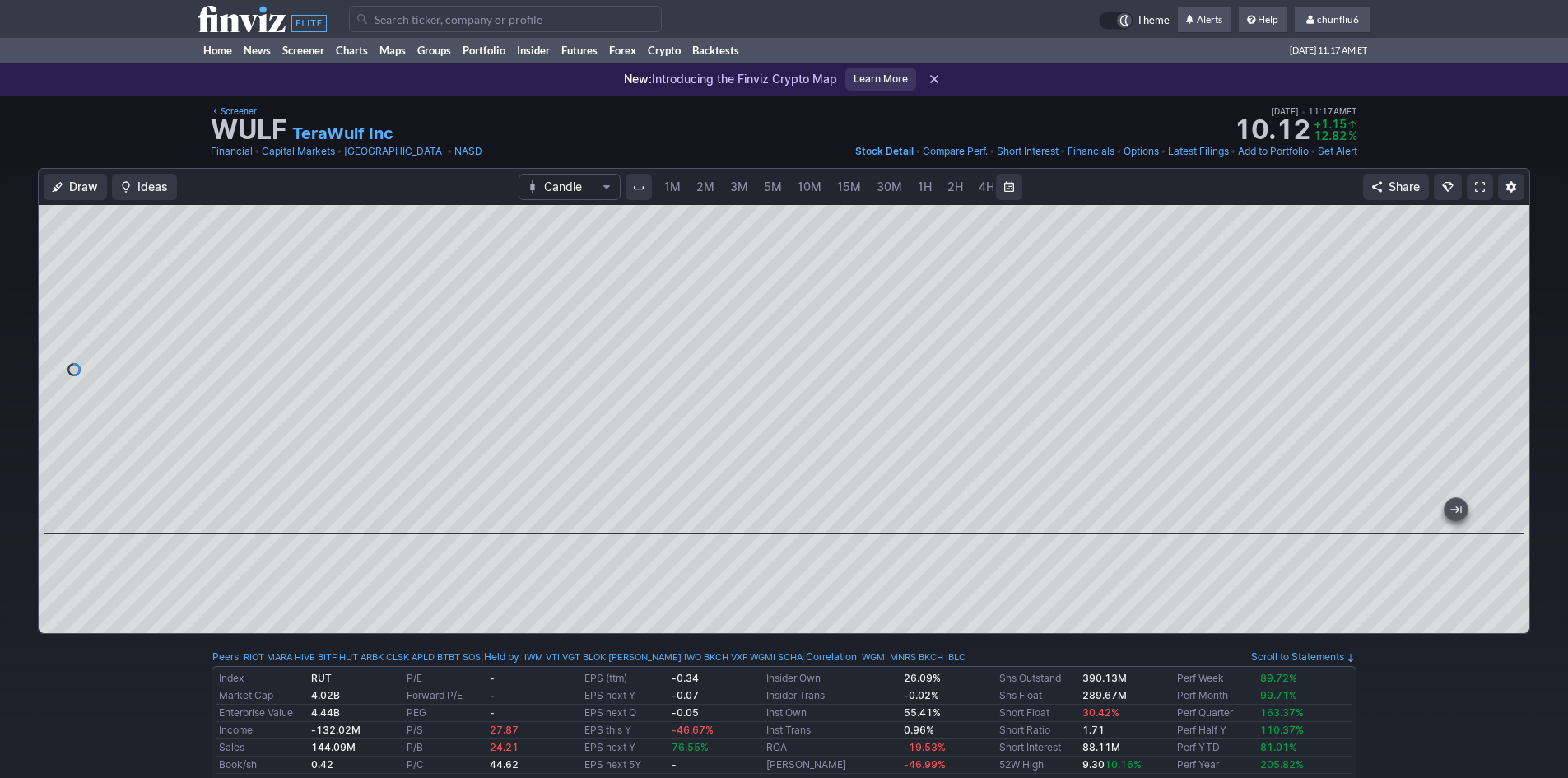
scroll to position [0, 89]
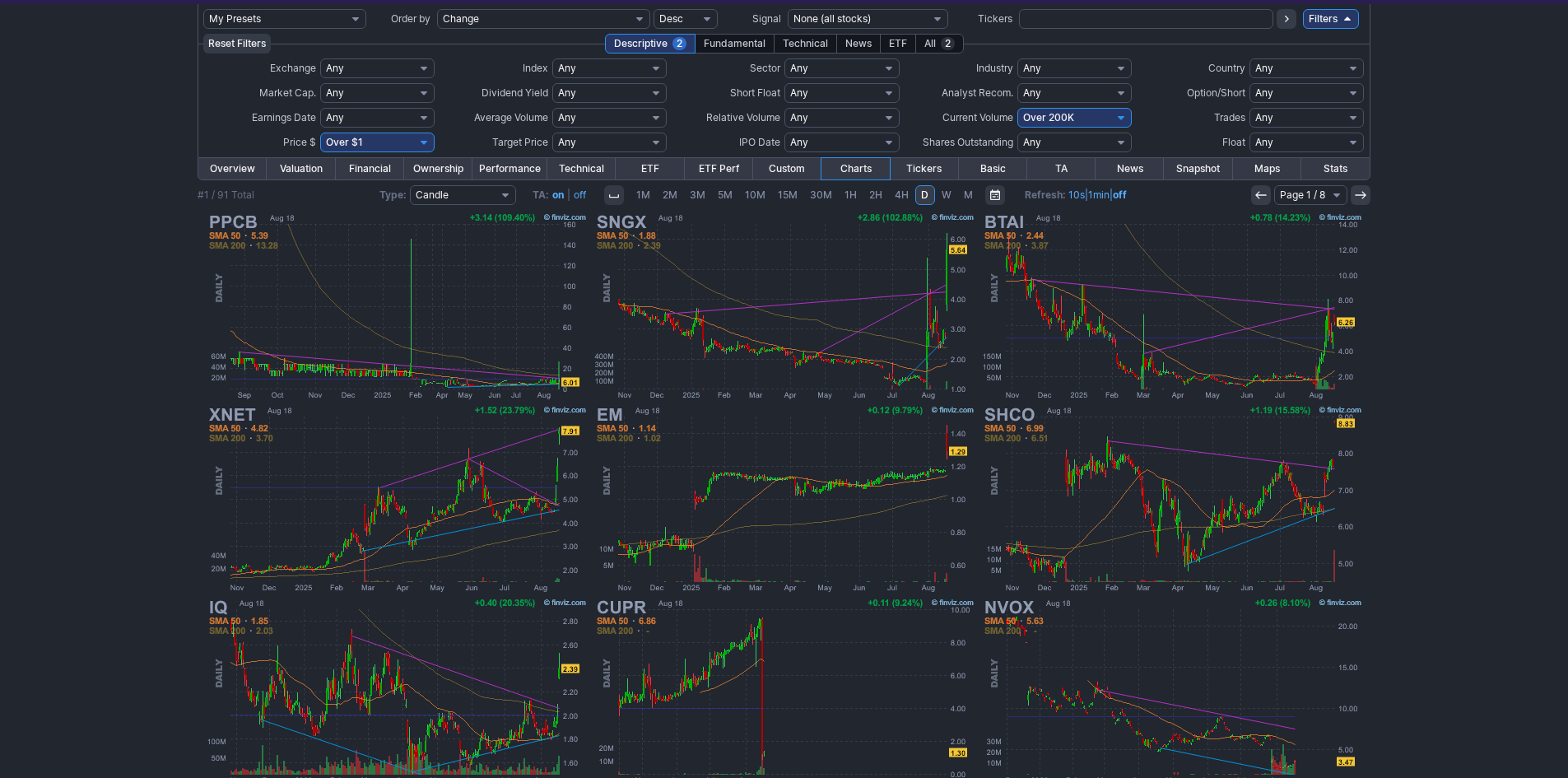
scroll to position [92, 0]
click at [1103, 114] on select "Any Under 50K Under 100K Under 500K Under 750K Under 1M Over 0 Over 50K Over 10…" at bounding box center [1074, 118] width 114 height 19
select select "o500"
click at [1018, 108] on select "Any Under 50K Under 100K Under 500K Under 750K Under 1M Over 0 Over 50K Over 10…" at bounding box center [1074, 118] width 114 height 19
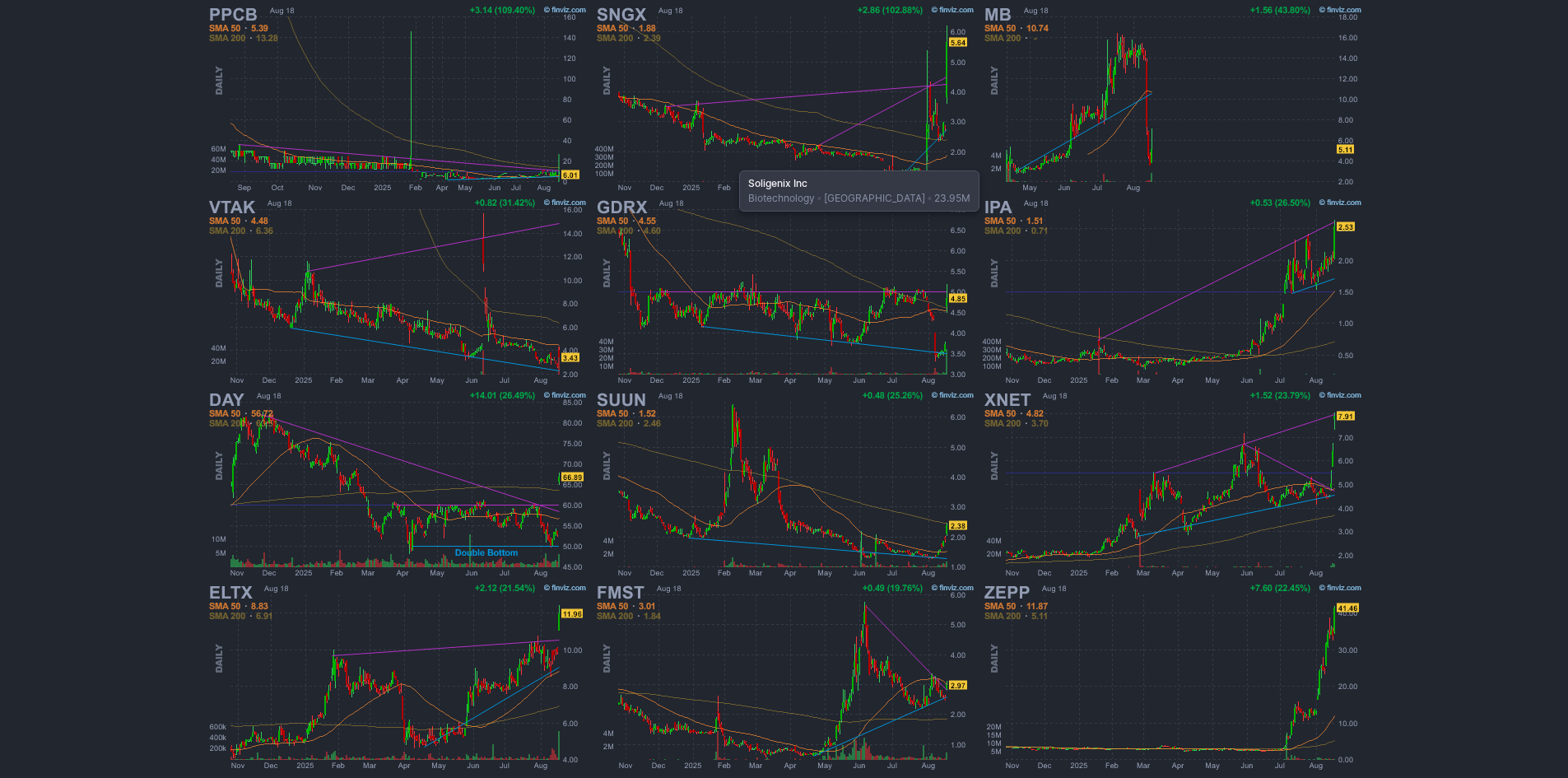
scroll to position [173, 0]
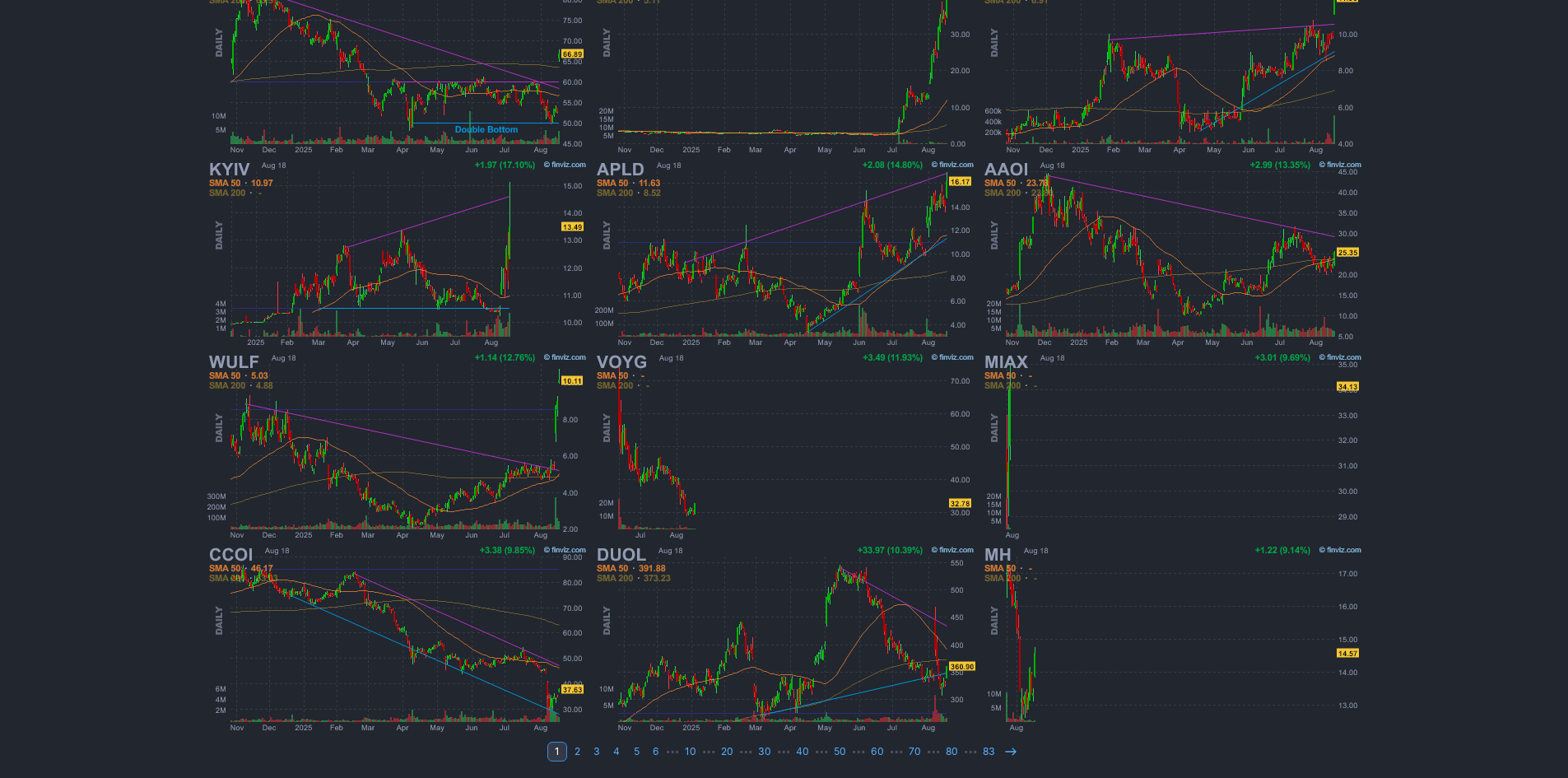
scroll to position [338, 0]
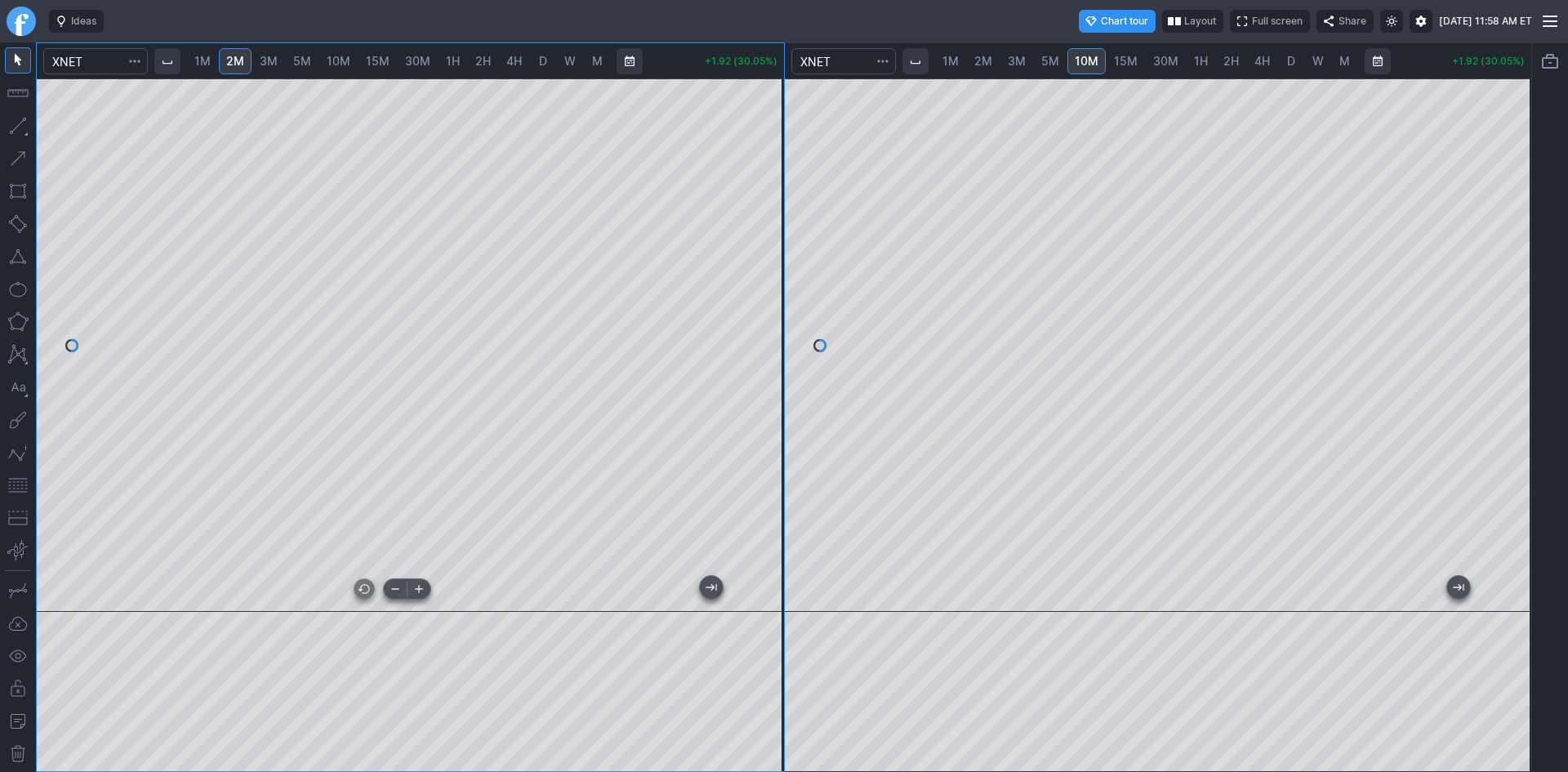
click at [393, 586] on div at bounding box center [410, 345] width 747 height 533
click at [71, 586] on div at bounding box center [410, 345] width 747 height 533
drag, startPoint x: 772, startPoint y: 252, endPoint x: 768, endPoint y: 294, distance: 42.2
click at [768, 294] on div at bounding box center [766, 341] width 34 height 493
drag, startPoint x: 720, startPoint y: 74, endPoint x: 670, endPoint y: 76, distance: 50.0
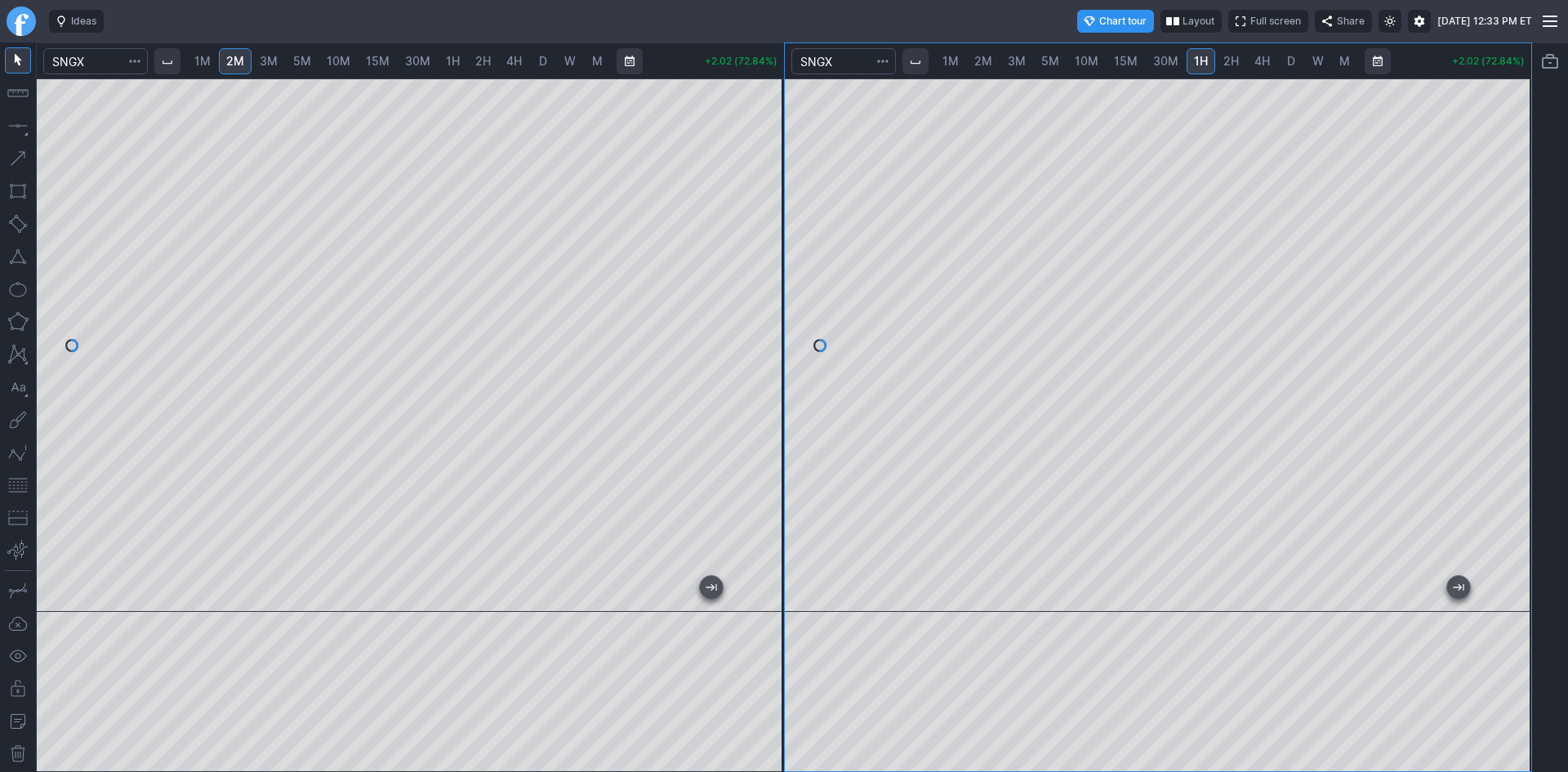
click at [604, 76] on div "1M 2M 3M 5M 10M 15M 30M 1H 2H 4H D W M +2.02 (72.84%)" at bounding box center [410, 61] width 747 height 36
click at [656, 75] on div "1M 2M 3M 5M 10M 15M 30M 1H 2H 4H D W M +2.00 (71.97%)" at bounding box center [410, 407] width 747 height 728
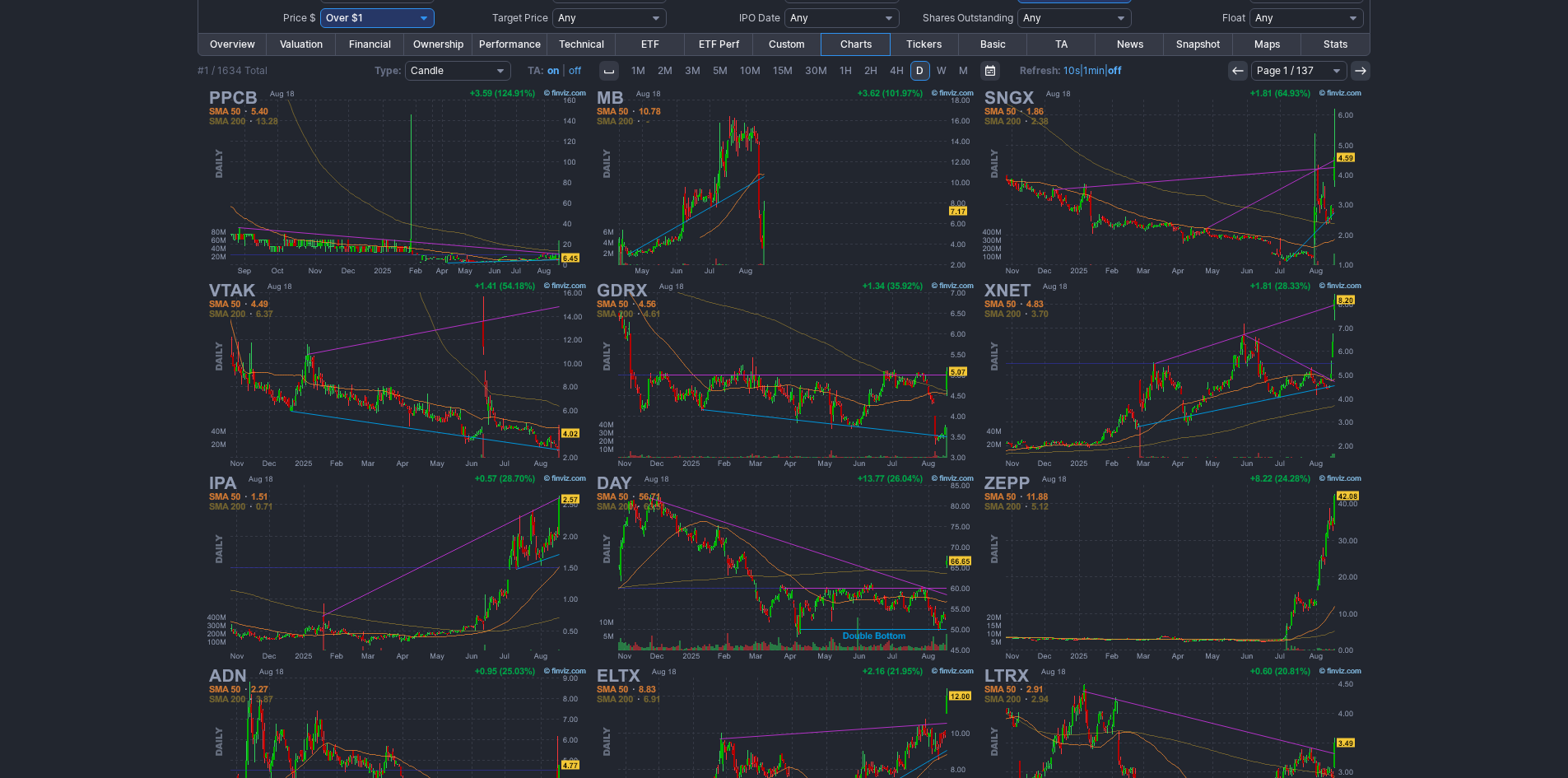
scroll to position [329, 0]
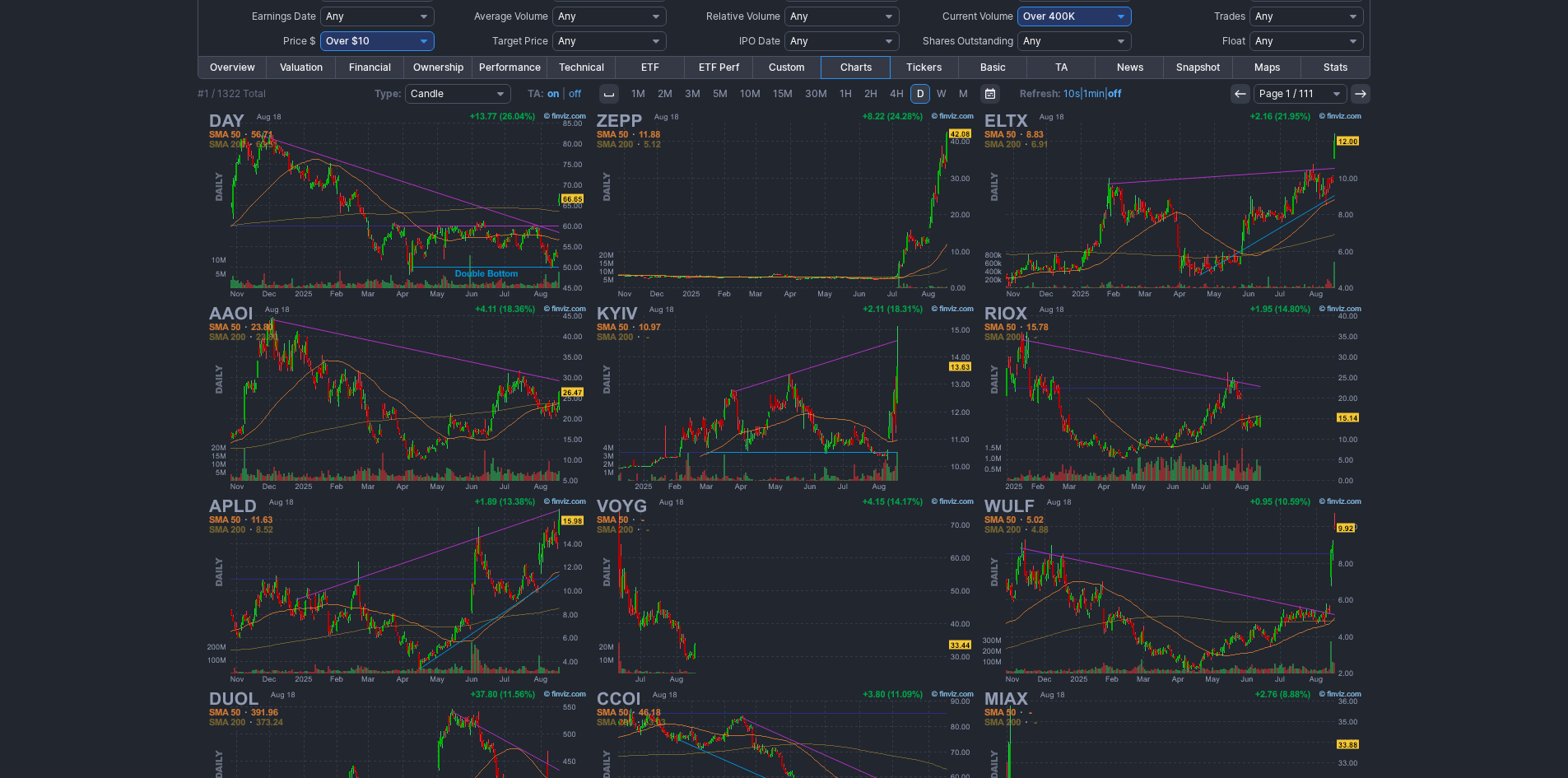
scroll to position [173, 0]
